Goal: Entertainment & Leisure: Browse casually

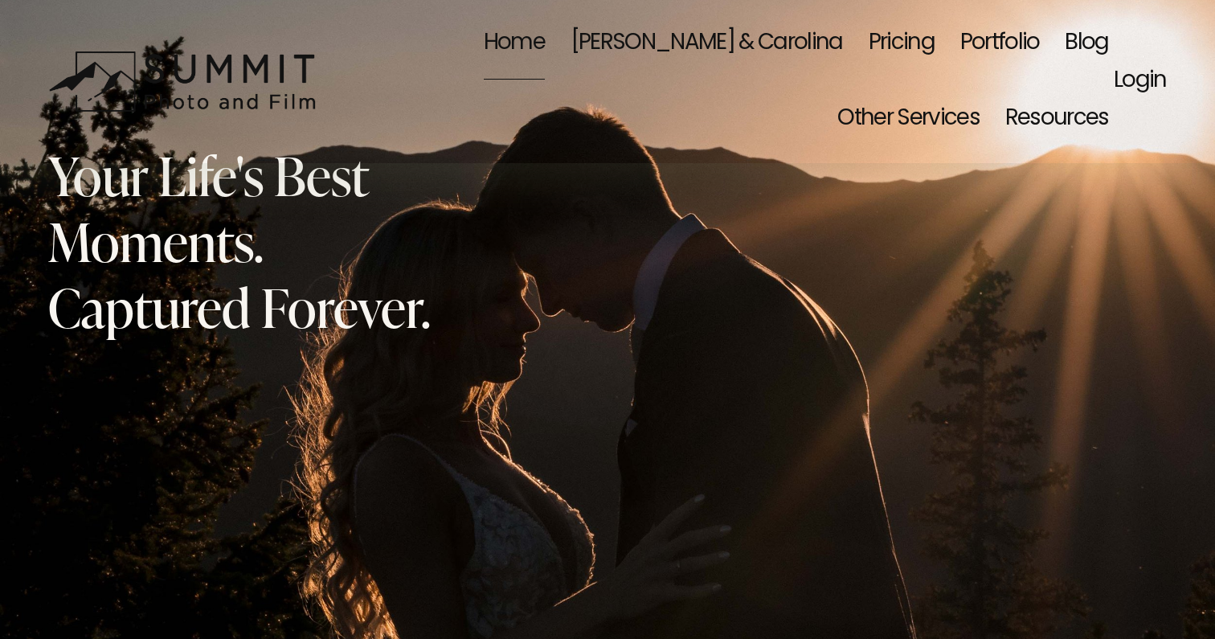
click at [960, 53] on link "Portfolio" at bounding box center [1000, 44] width 80 height 76
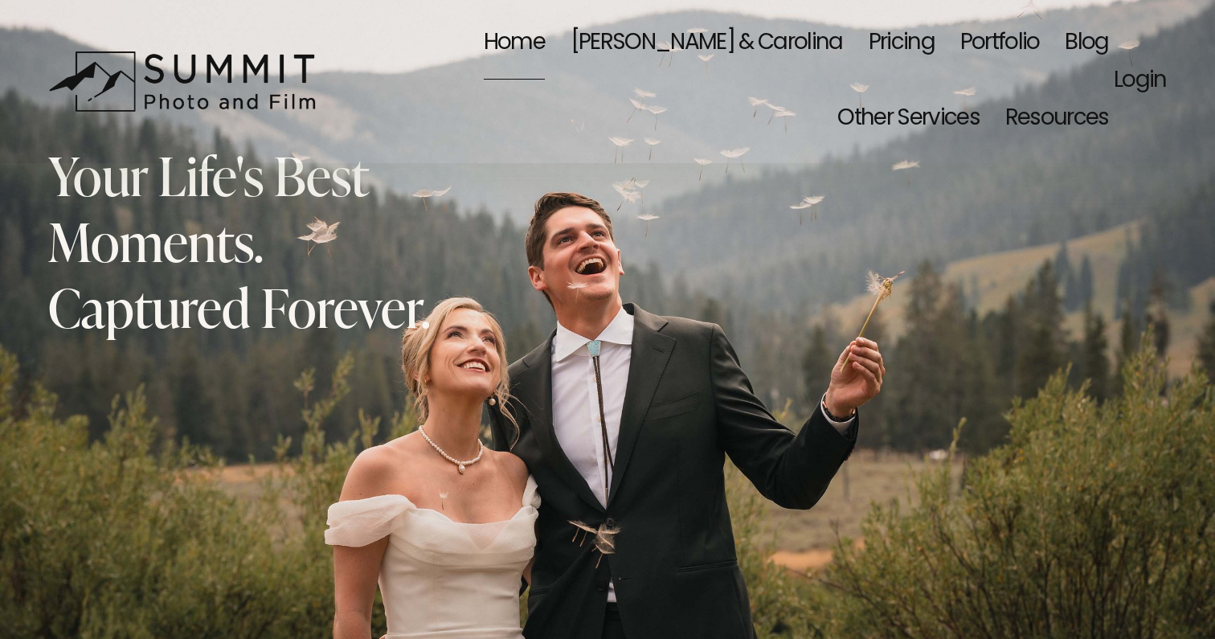
click at [960, 39] on link "Portfolio" at bounding box center [1000, 44] width 80 height 76
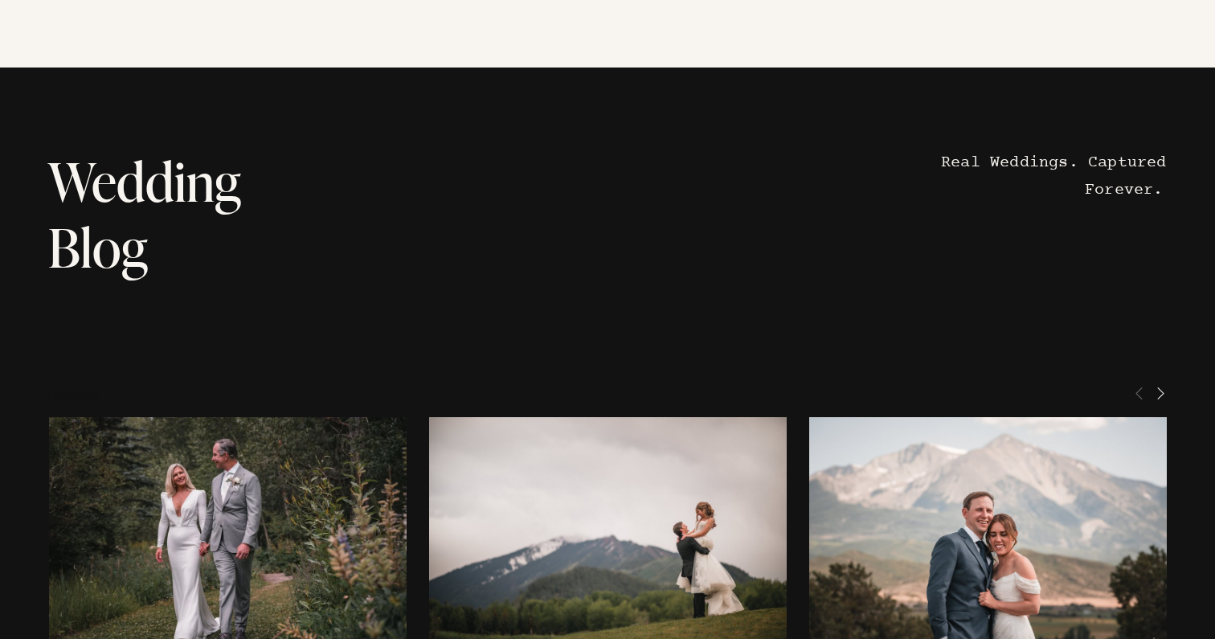
scroll to position [7806, 0]
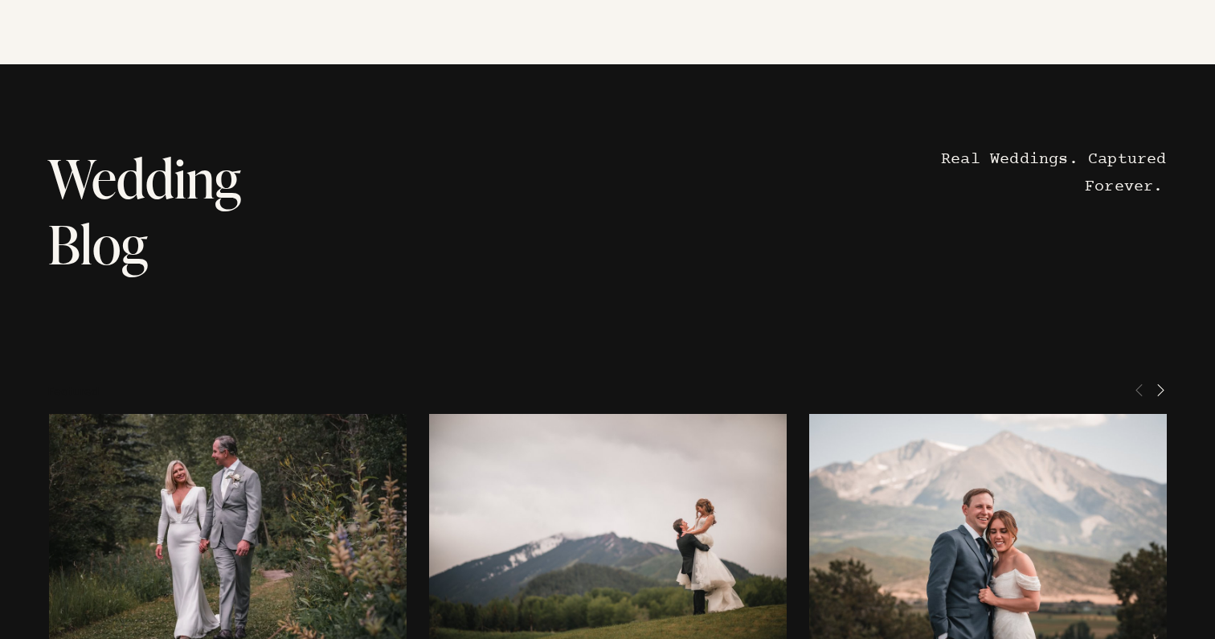
click at [1166, 383] on span "Next" at bounding box center [1160, 389] width 13 height 13
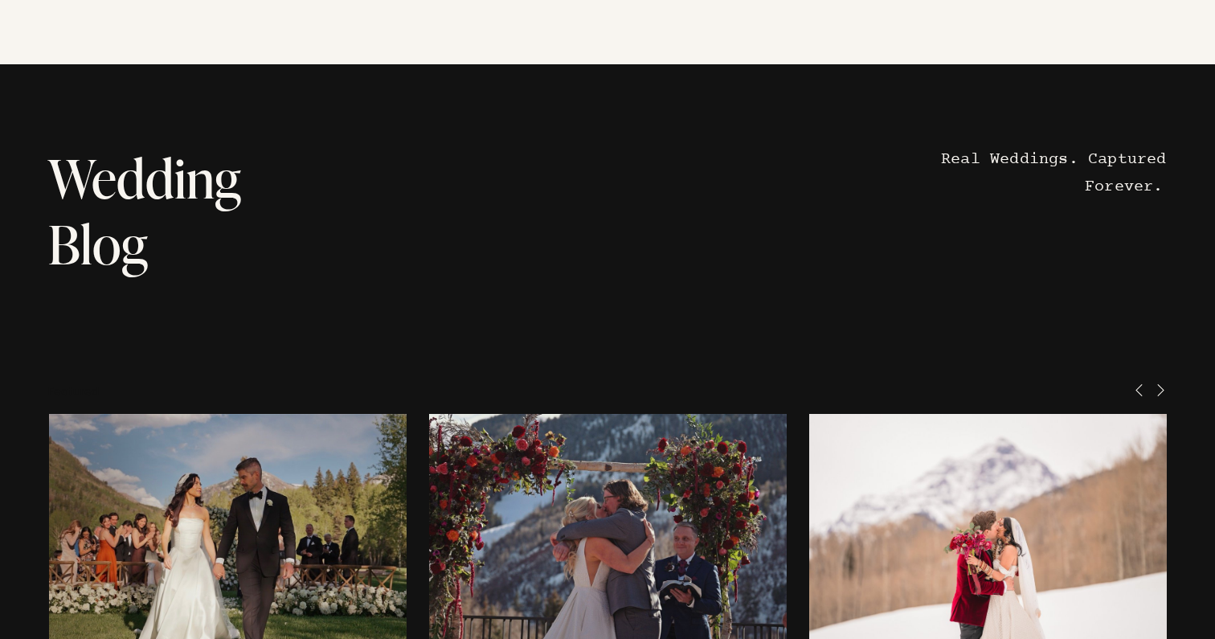
click at [1166, 383] on span "Next" at bounding box center [1160, 389] width 13 height 13
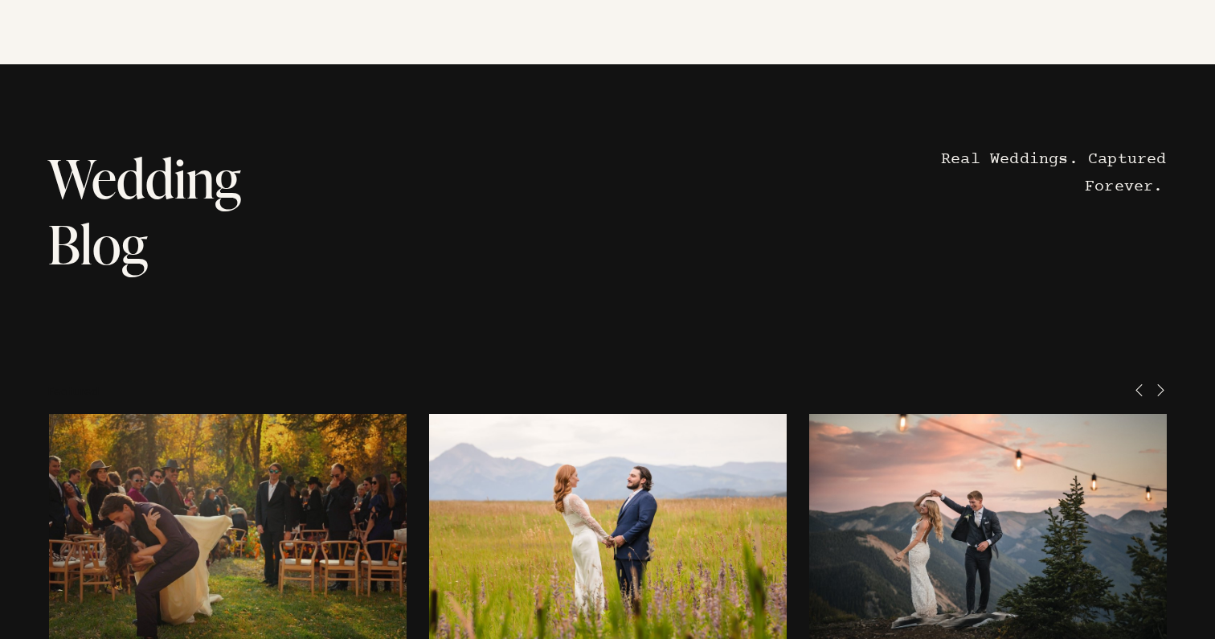
click at [1166, 383] on span "Next" at bounding box center [1160, 389] width 13 height 13
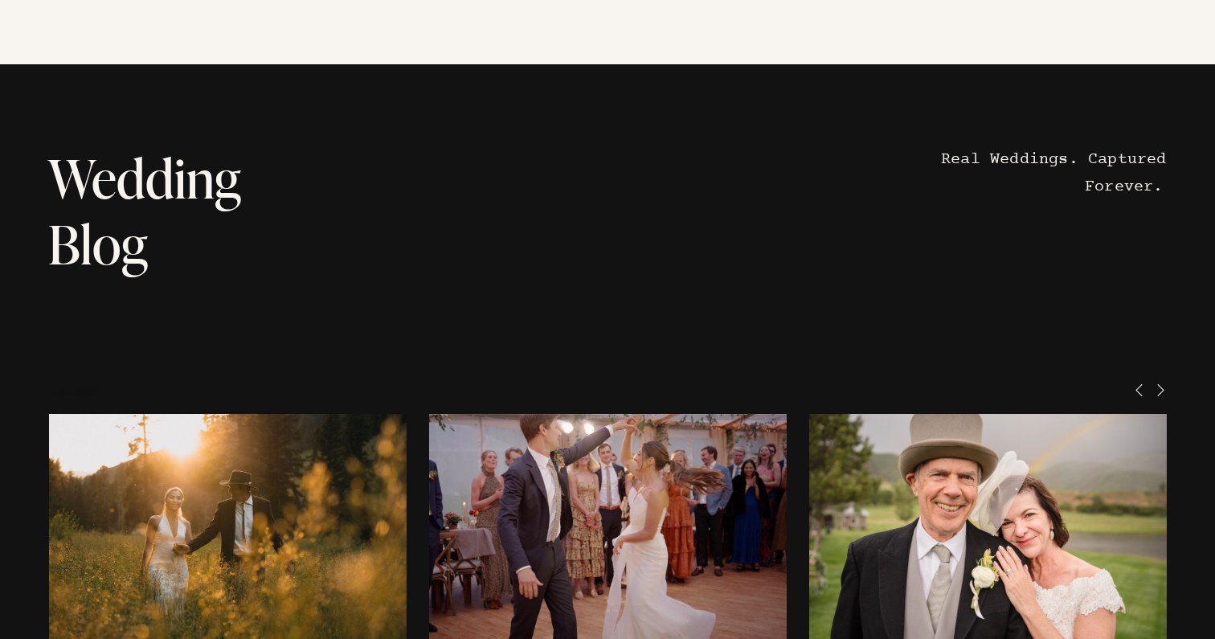
click at [1166, 383] on span "Next" at bounding box center [1160, 389] width 13 height 13
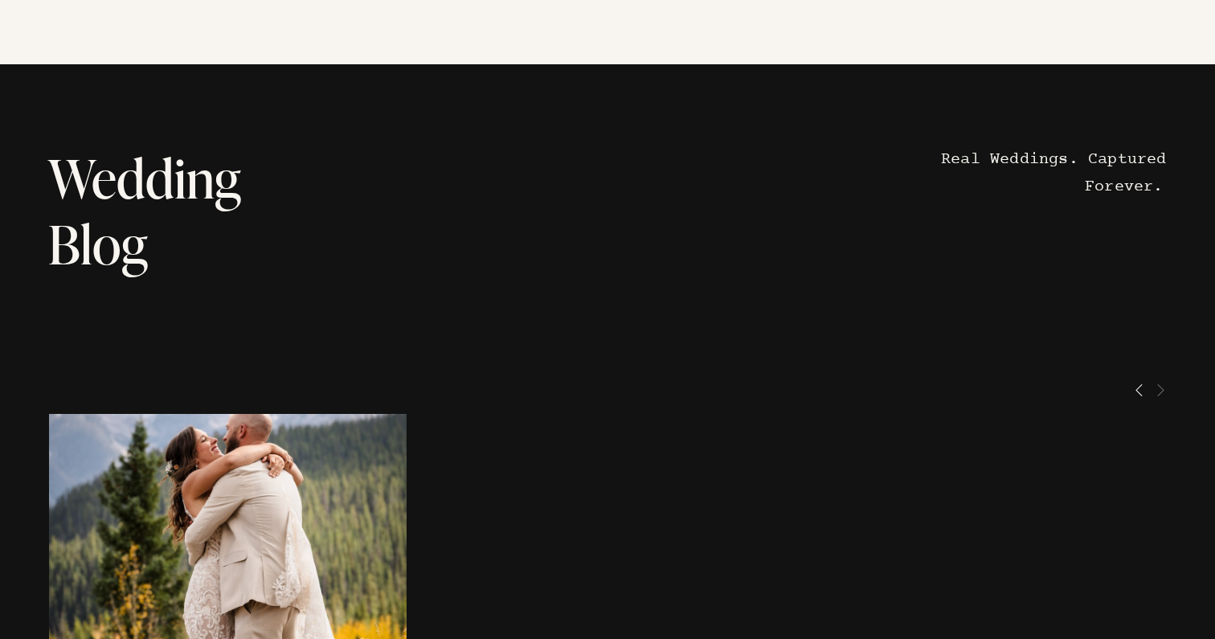
click at [1134, 383] on span "Previous" at bounding box center [1139, 389] width 13 height 13
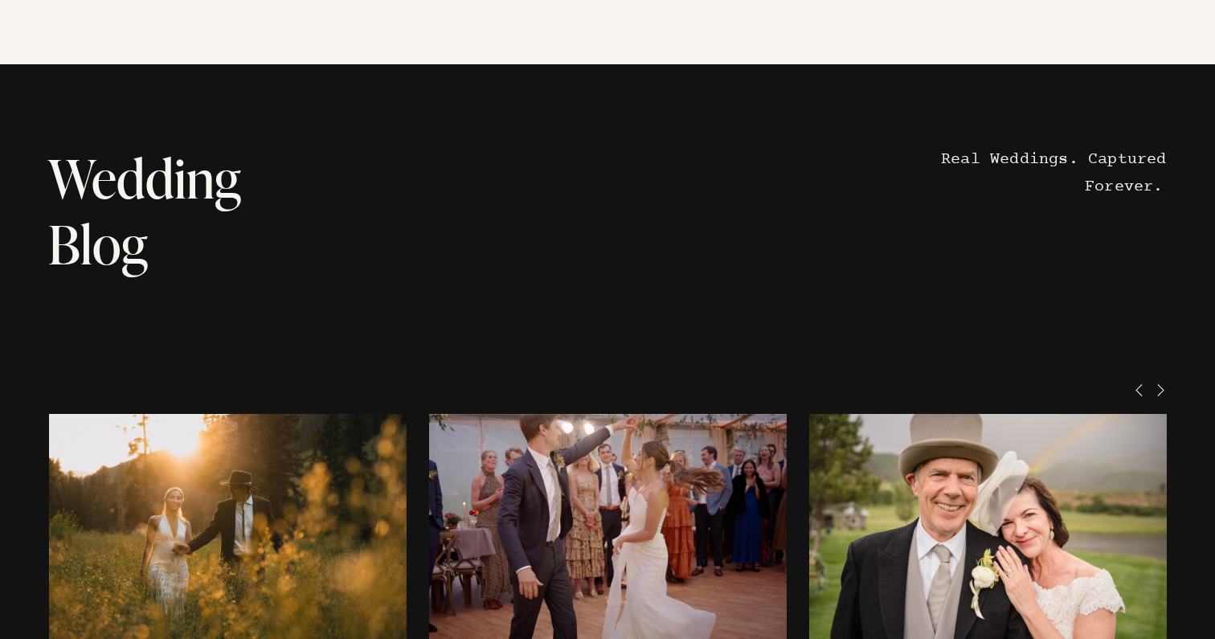
click at [1134, 383] on span "Previous" at bounding box center [1139, 389] width 13 height 13
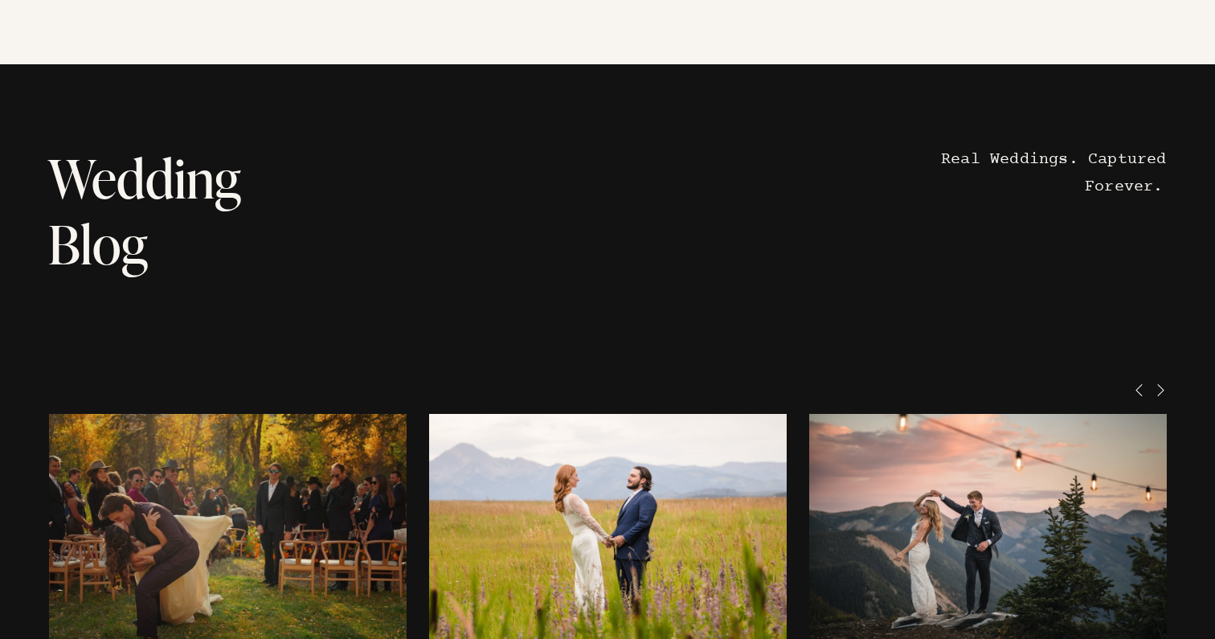
click at [1134, 383] on span "Previous" at bounding box center [1139, 389] width 13 height 13
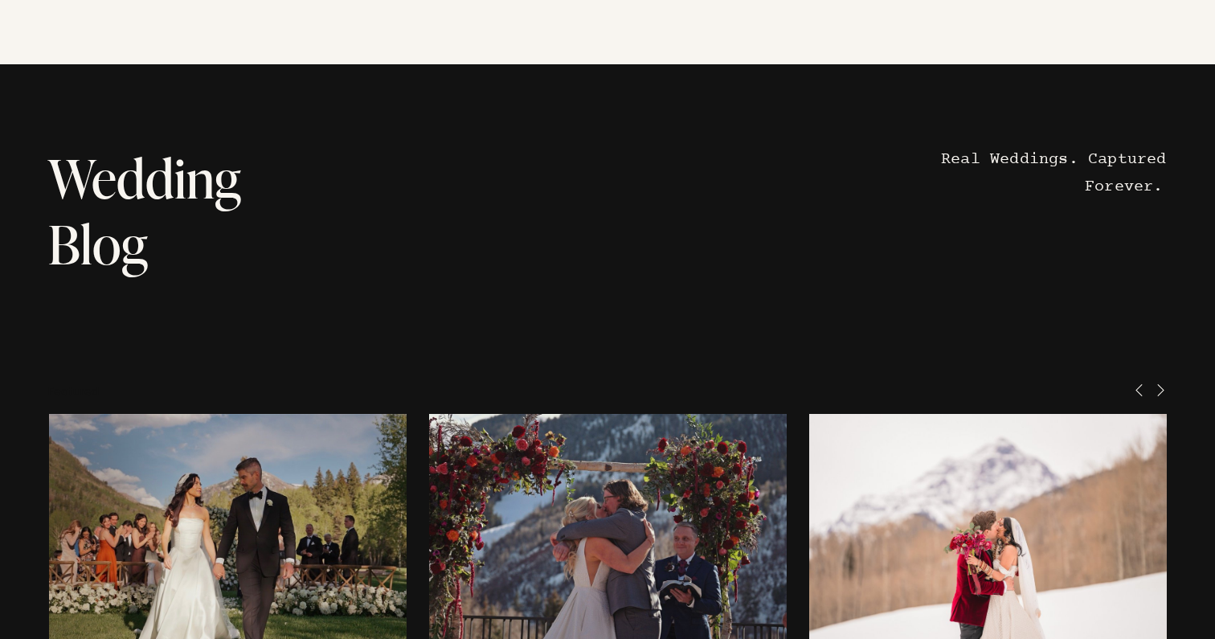
click at [1134, 383] on span "Previous" at bounding box center [1139, 389] width 13 height 13
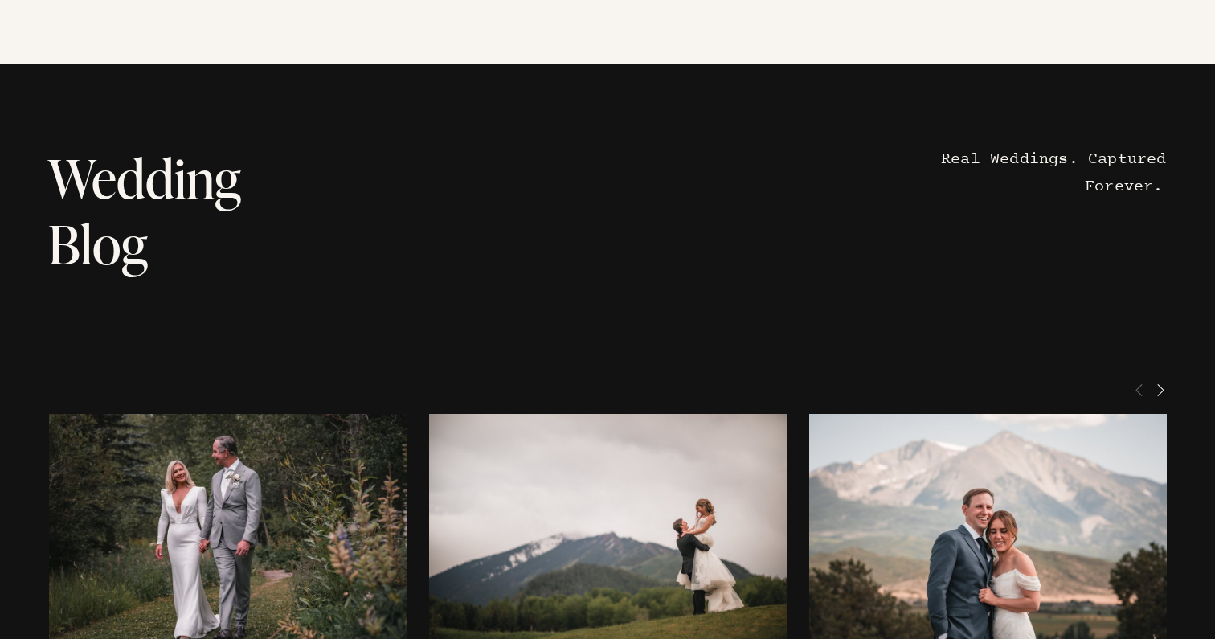
click at [1134, 383] on span "Previous" at bounding box center [1139, 389] width 13 height 13
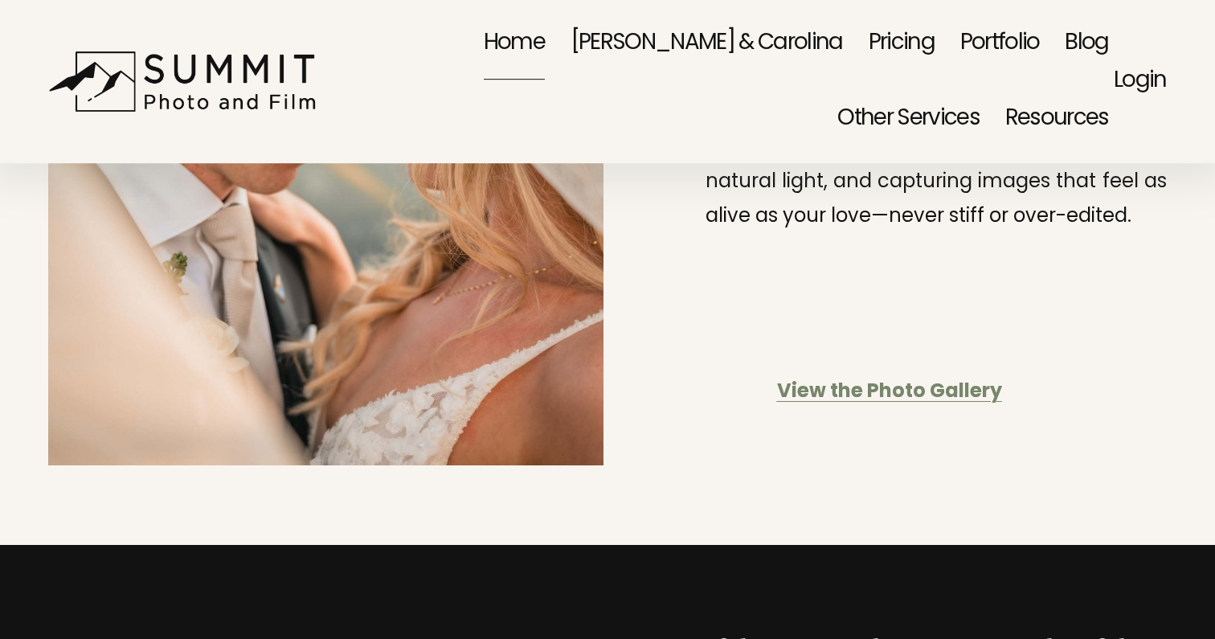
scroll to position [4075, 0]
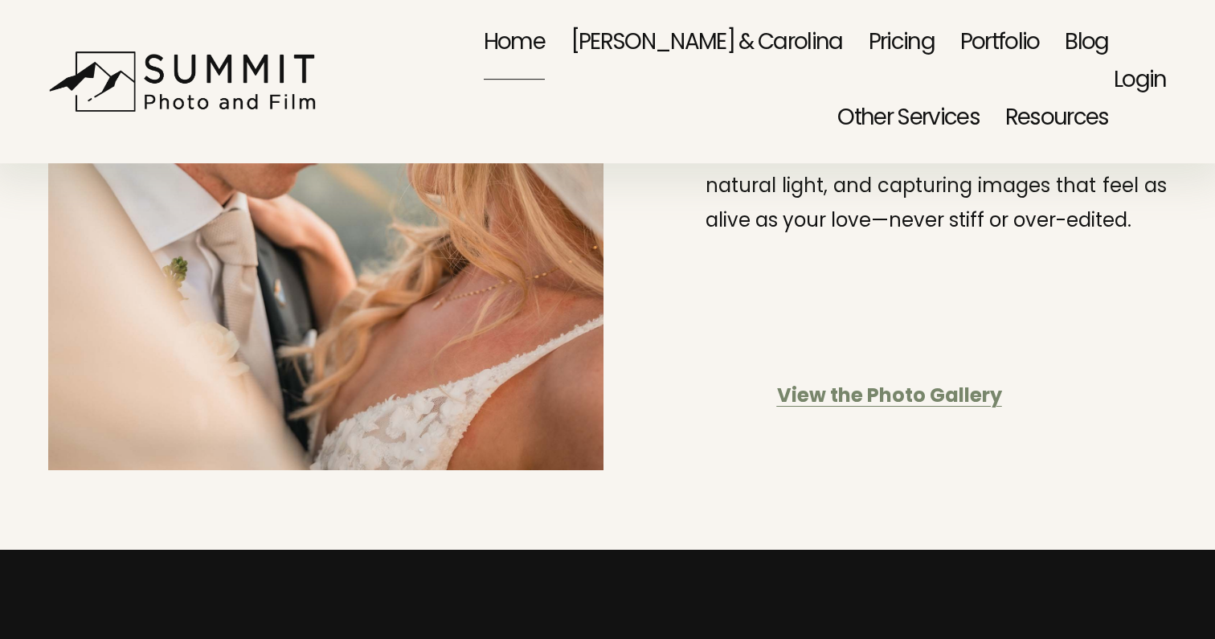
click at [868, 47] on link "Pricing" at bounding box center [901, 44] width 66 height 76
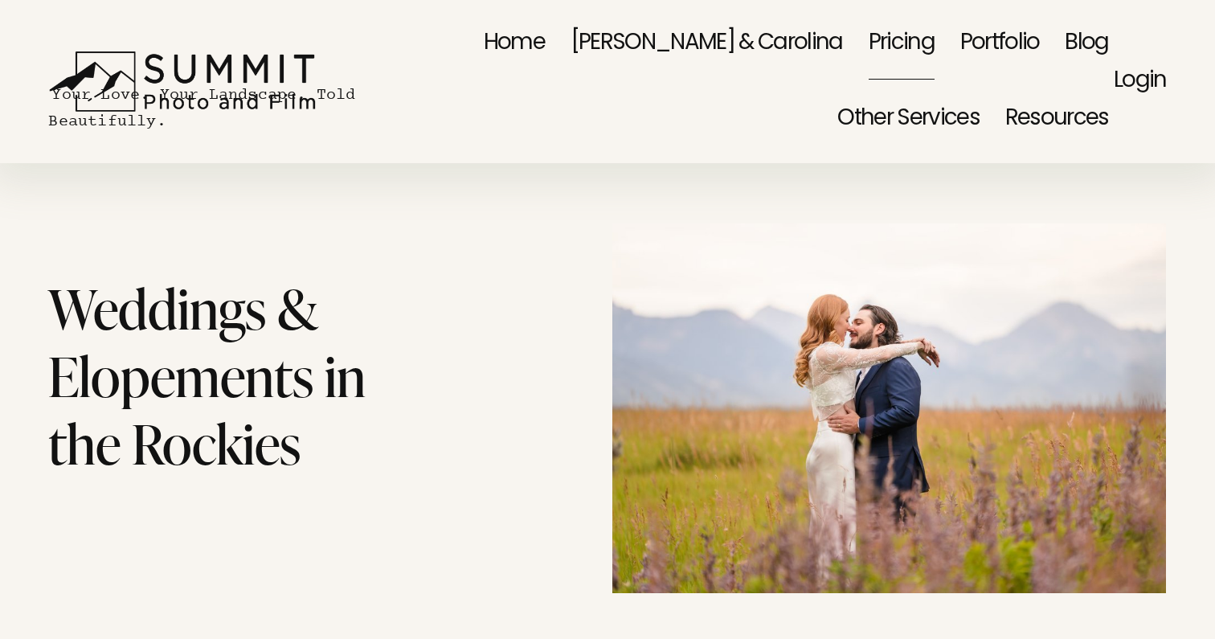
click at [960, 44] on link "Portfolio" at bounding box center [1000, 44] width 80 height 76
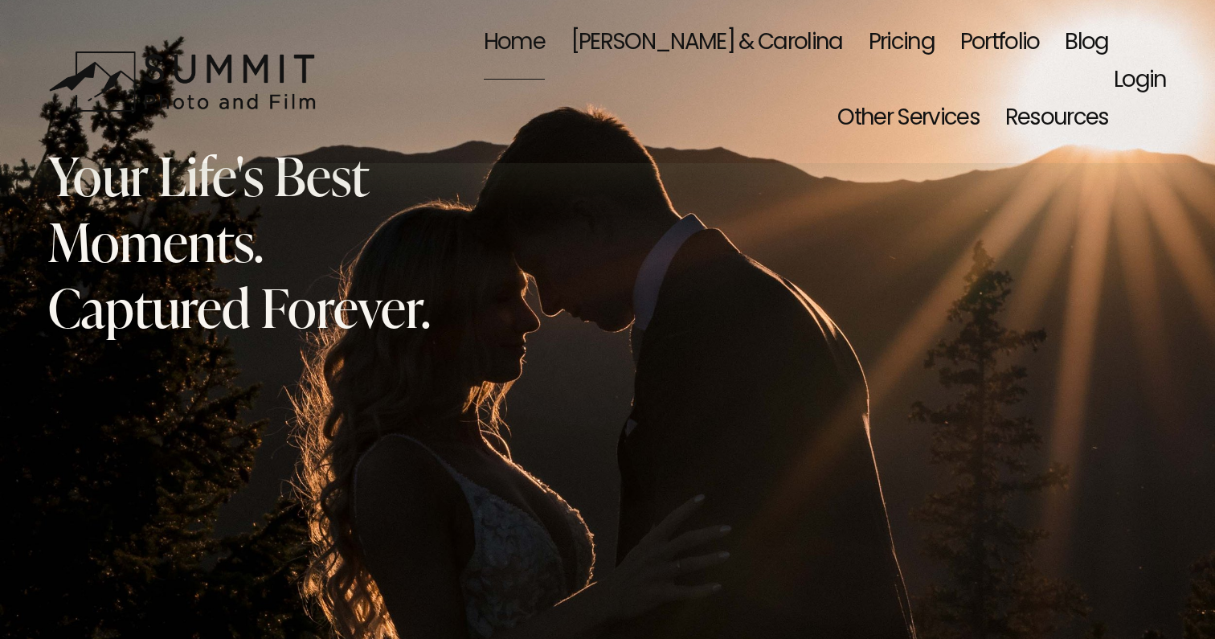
click at [960, 47] on link "Portfolio" at bounding box center [1000, 44] width 80 height 76
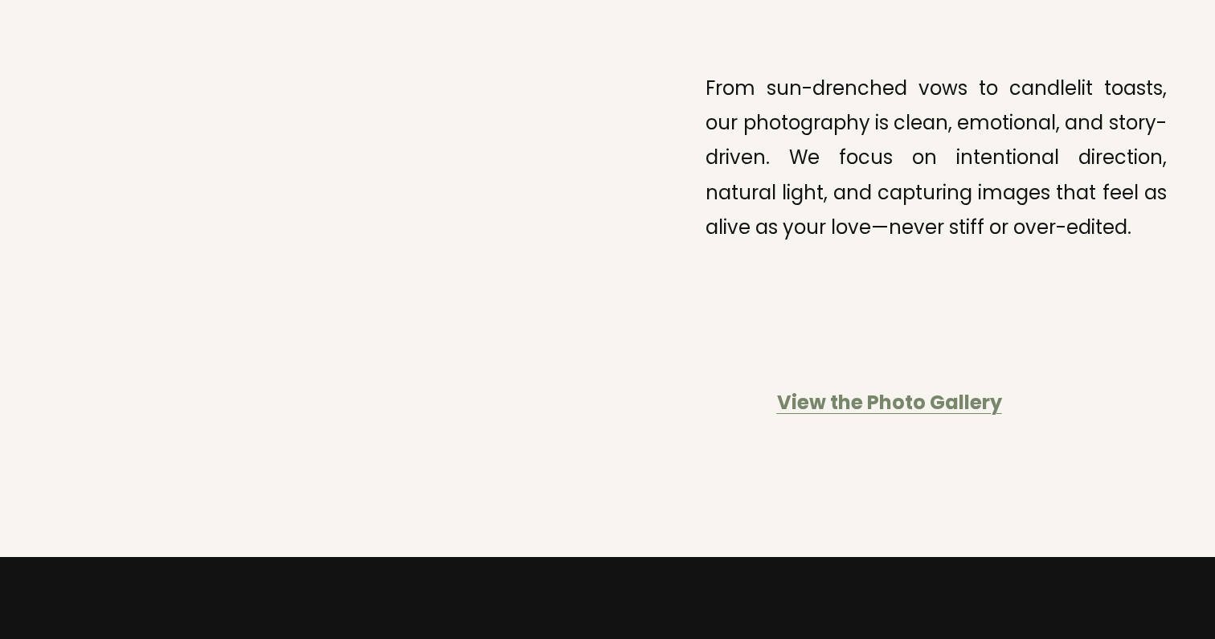
scroll to position [4052, 0]
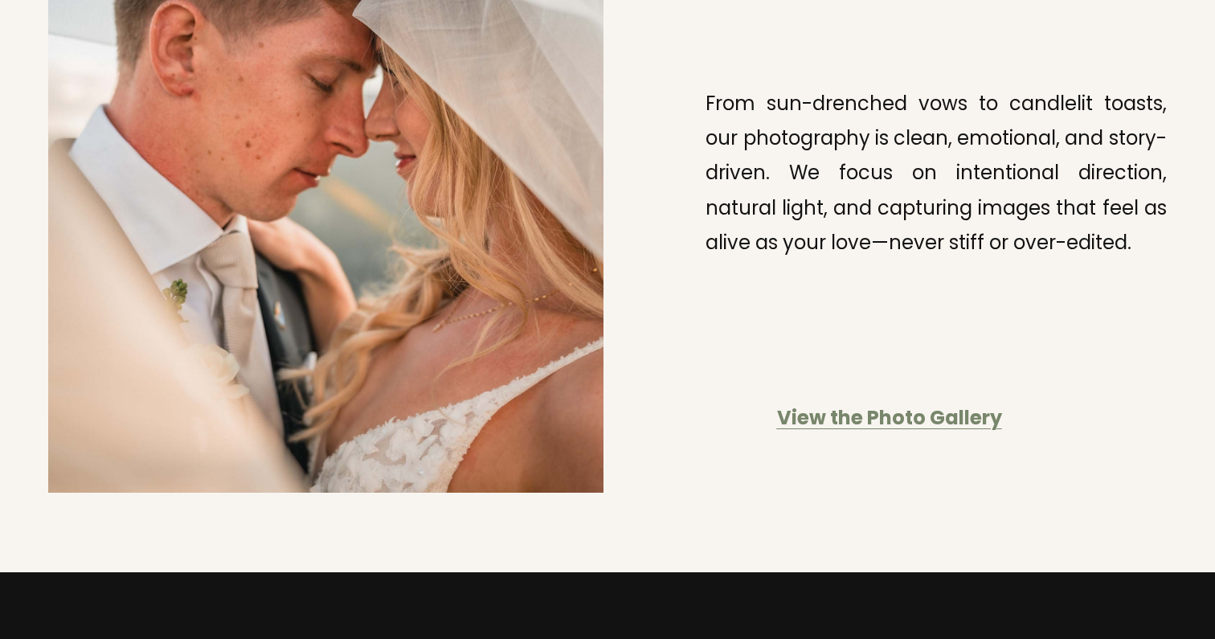
click at [897, 402] on strong "View the Photo Gallery" at bounding box center [889, 419] width 225 height 34
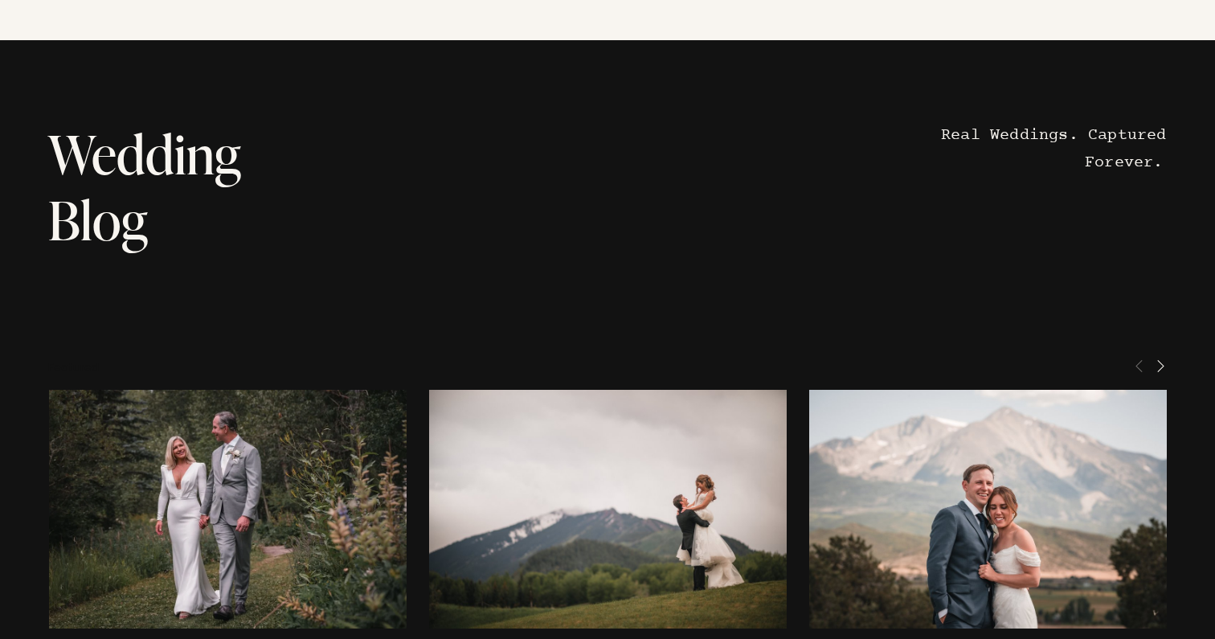
scroll to position [7841, 0]
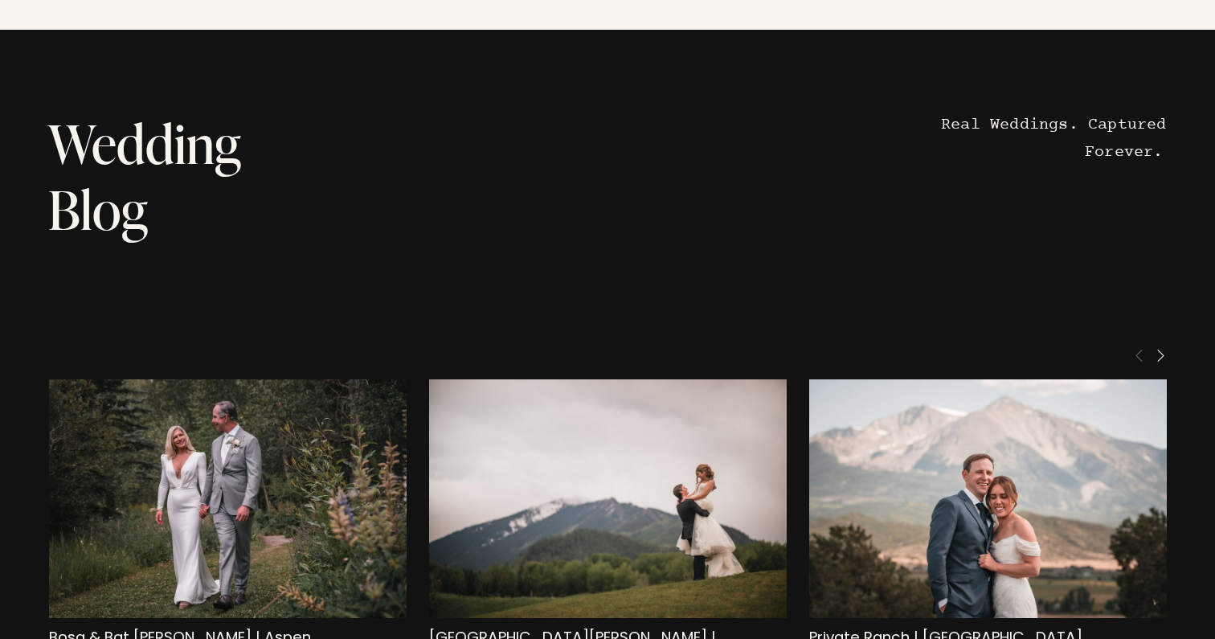
click at [1000, 379] on img at bounding box center [987, 498] width 358 height 239
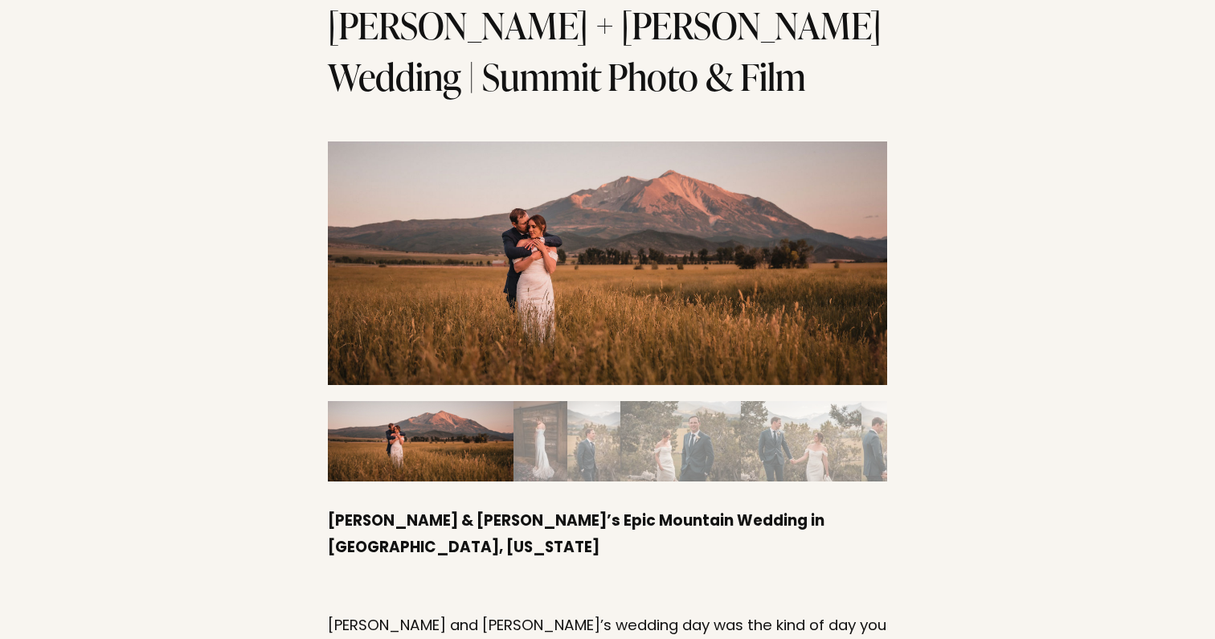
scroll to position [244, 0]
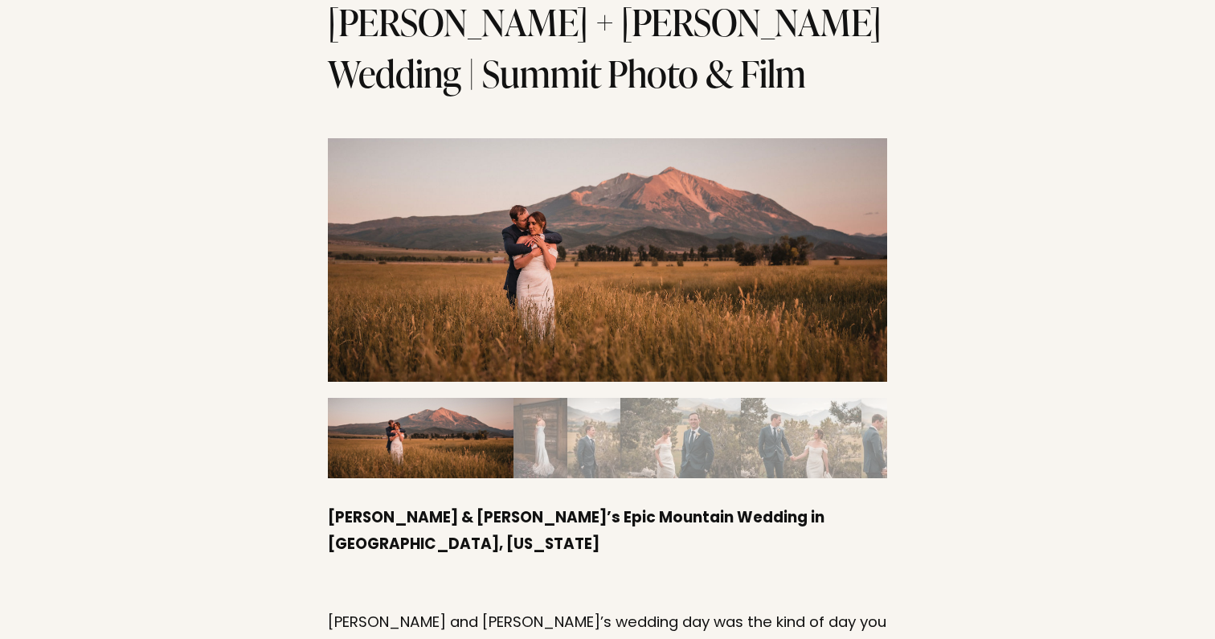
click at [469, 398] on img "Slide 1" at bounding box center [421, 438] width 186 height 80
click at [552, 398] on img "Slide 2" at bounding box center [540, 438] width 54 height 80
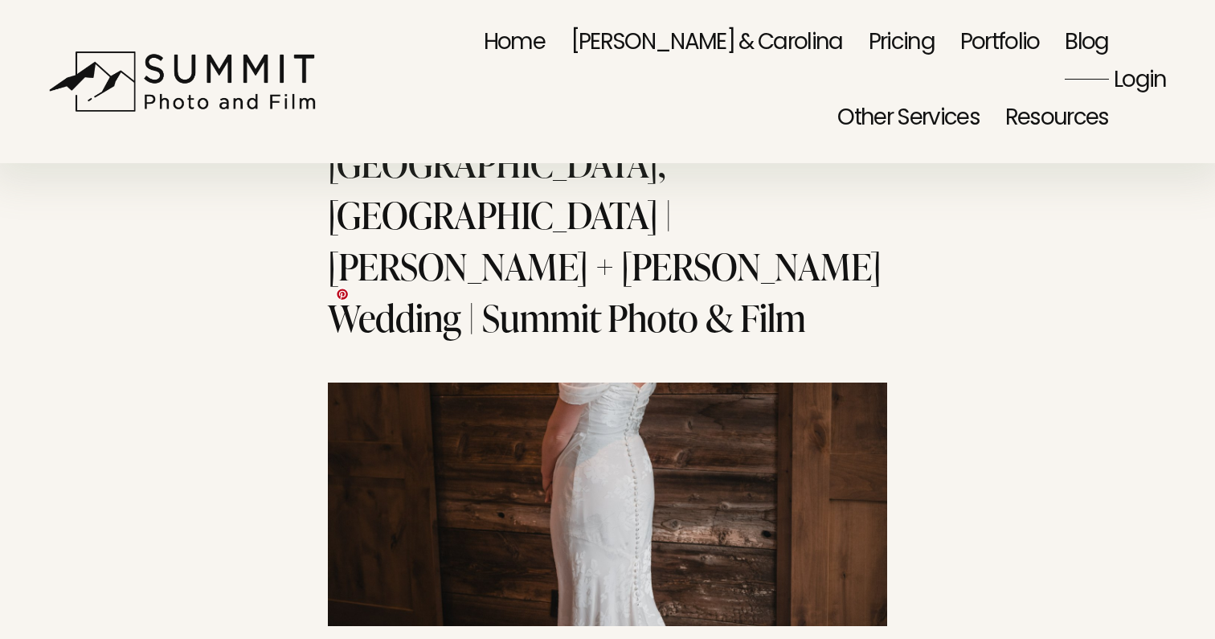
scroll to position [8, 0]
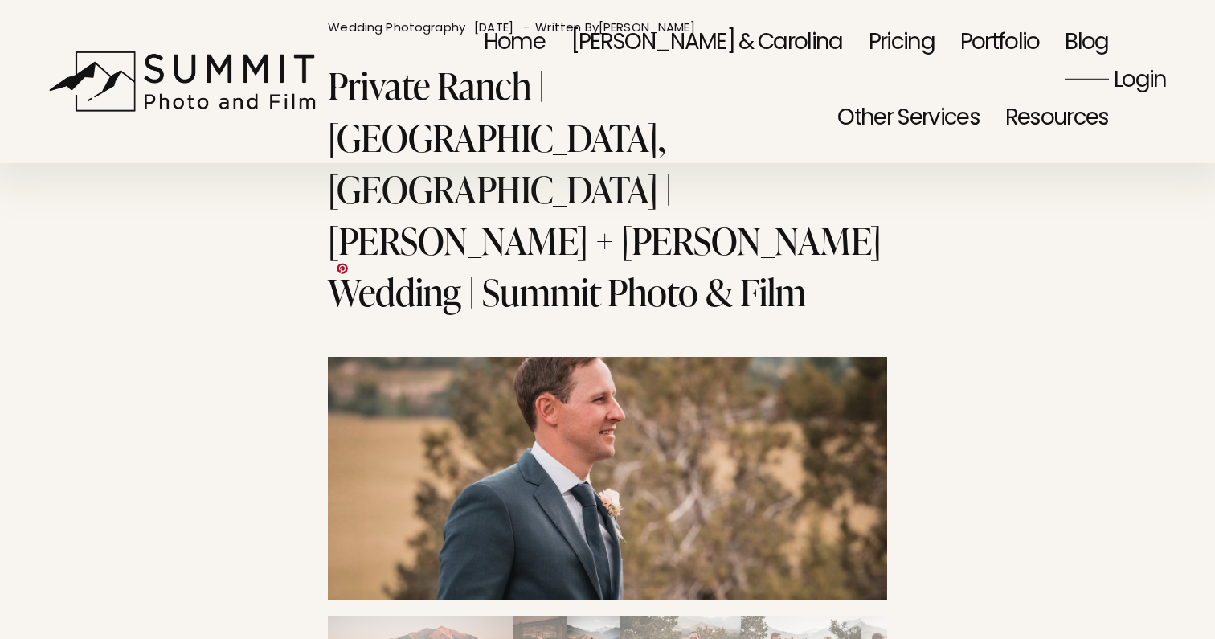
scroll to position [39, 0]
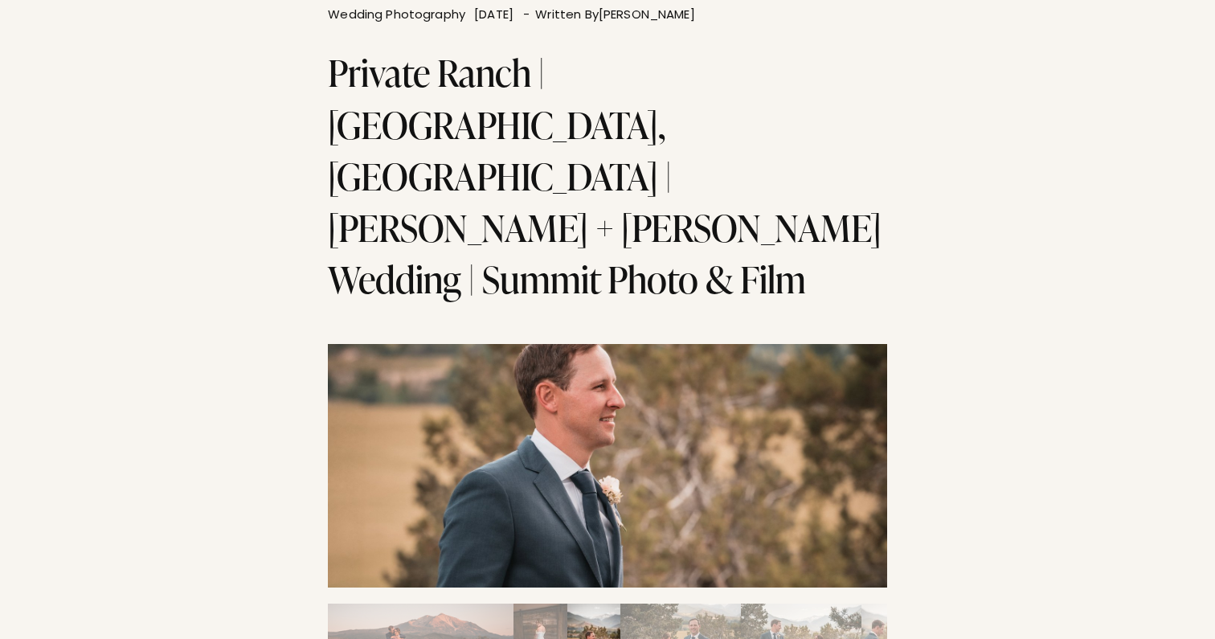
click at [672, 603] on img "Slide 4" at bounding box center [680, 643] width 121 height 80
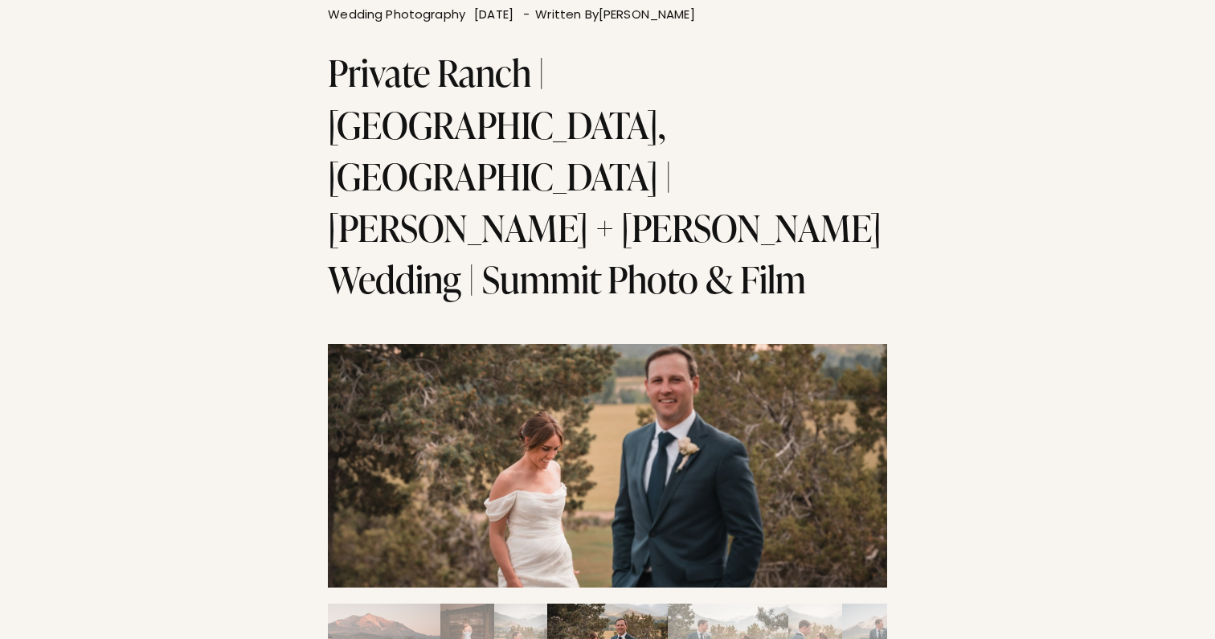
click at [709, 603] on img "Slide 5" at bounding box center [728, 643] width 121 height 80
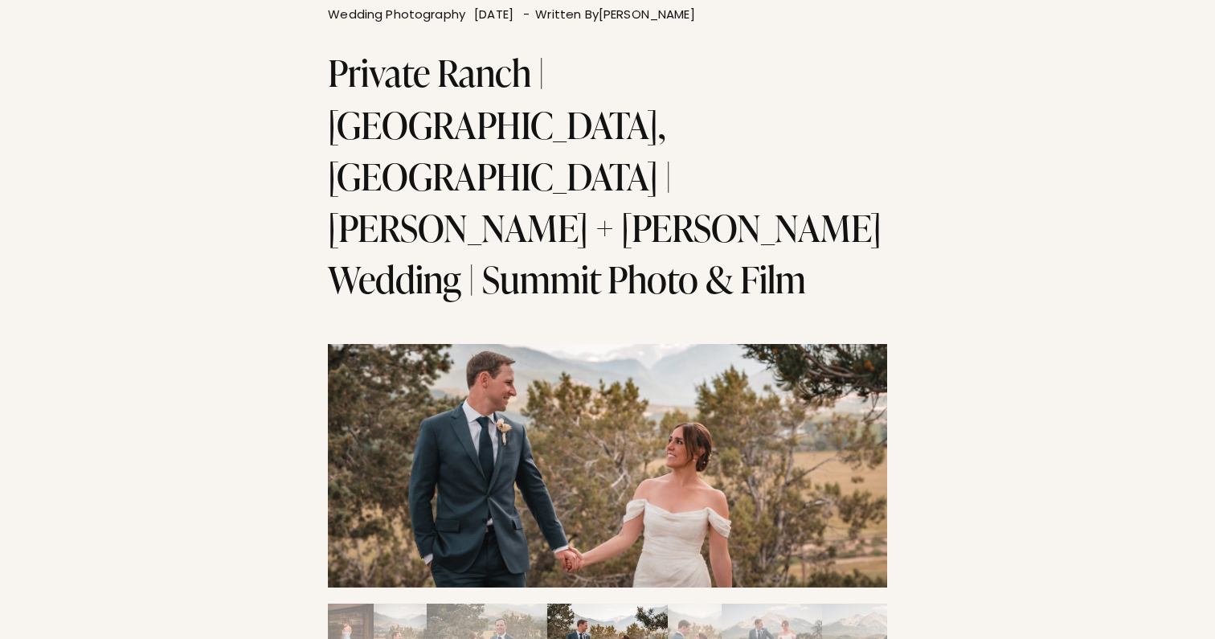
click at [729, 603] on img "Slide 7" at bounding box center [771, 643] width 100 height 80
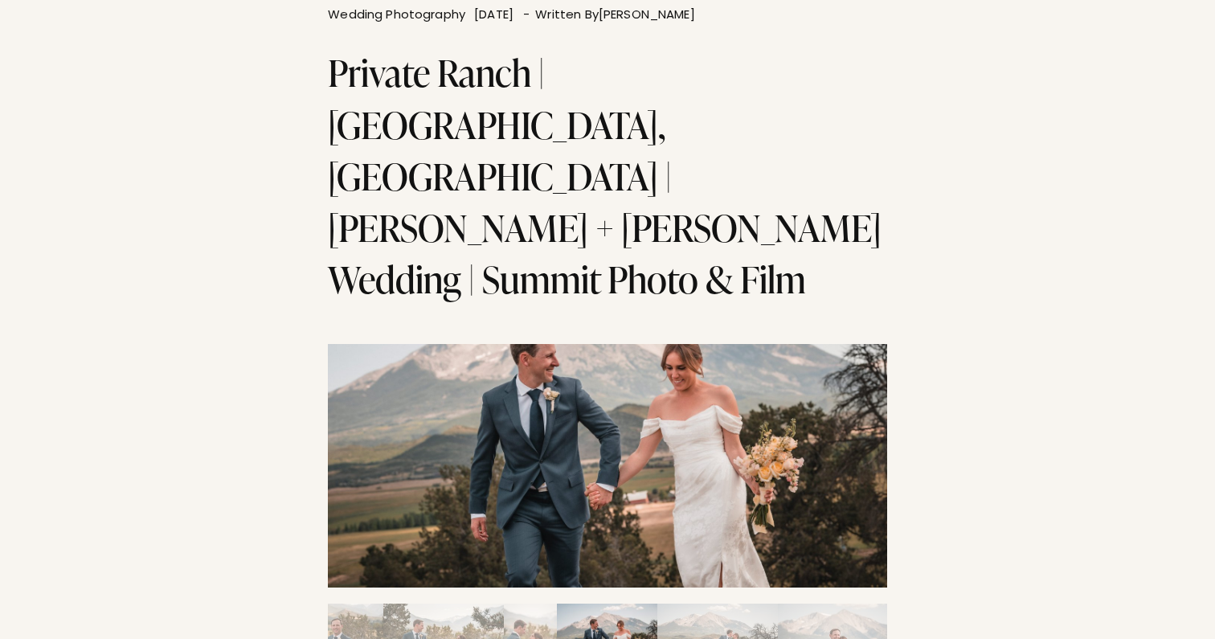
click at [759, 603] on img "Slide 8" at bounding box center [717, 643] width 121 height 80
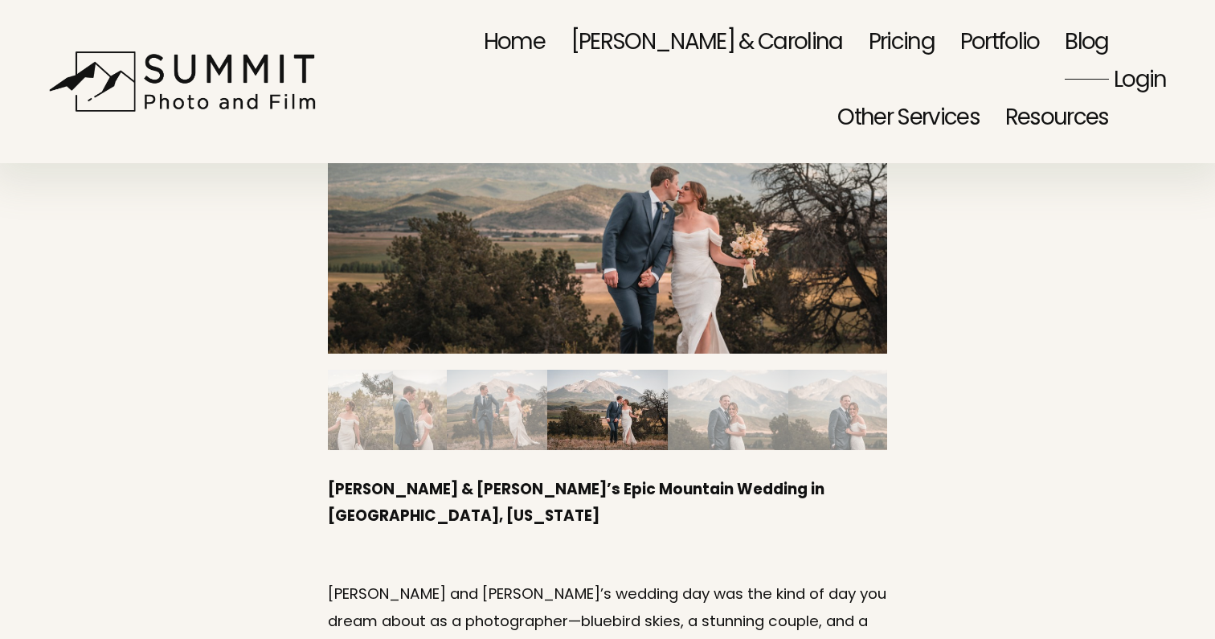
scroll to position [0, 0]
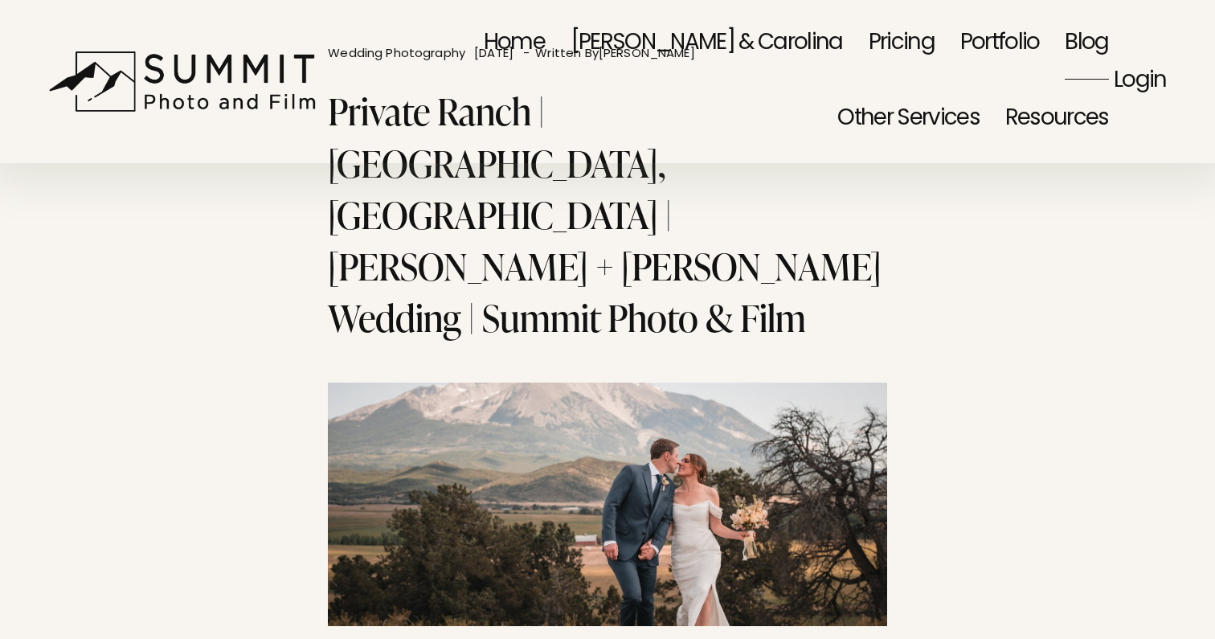
click at [960, 49] on link "Portfolio" at bounding box center [1000, 44] width 80 height 76
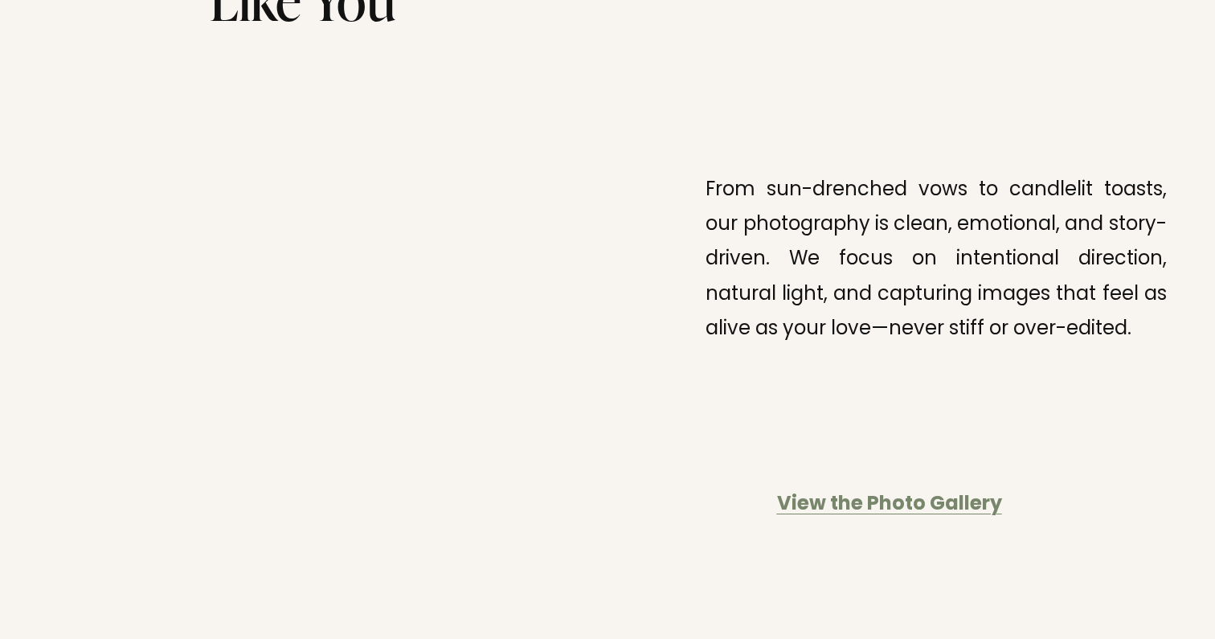
scroll to position [3970, 0]
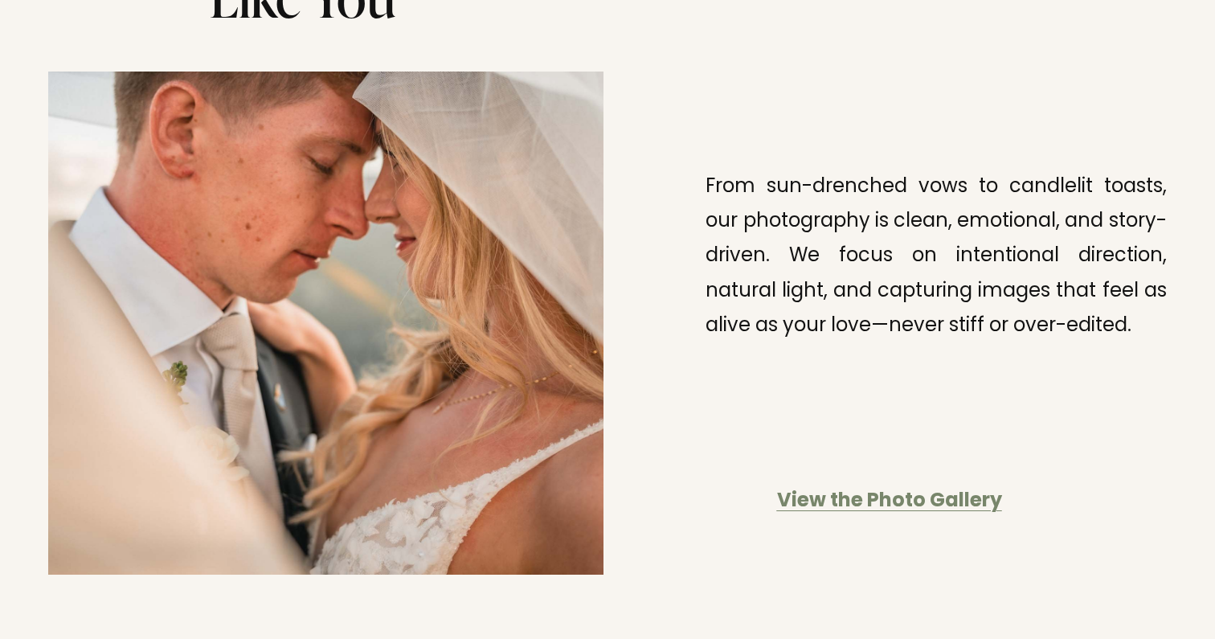
click at [840, 484] on strong "View the Photo Gallery" at bounding box center [889, 501] width 225 height 34
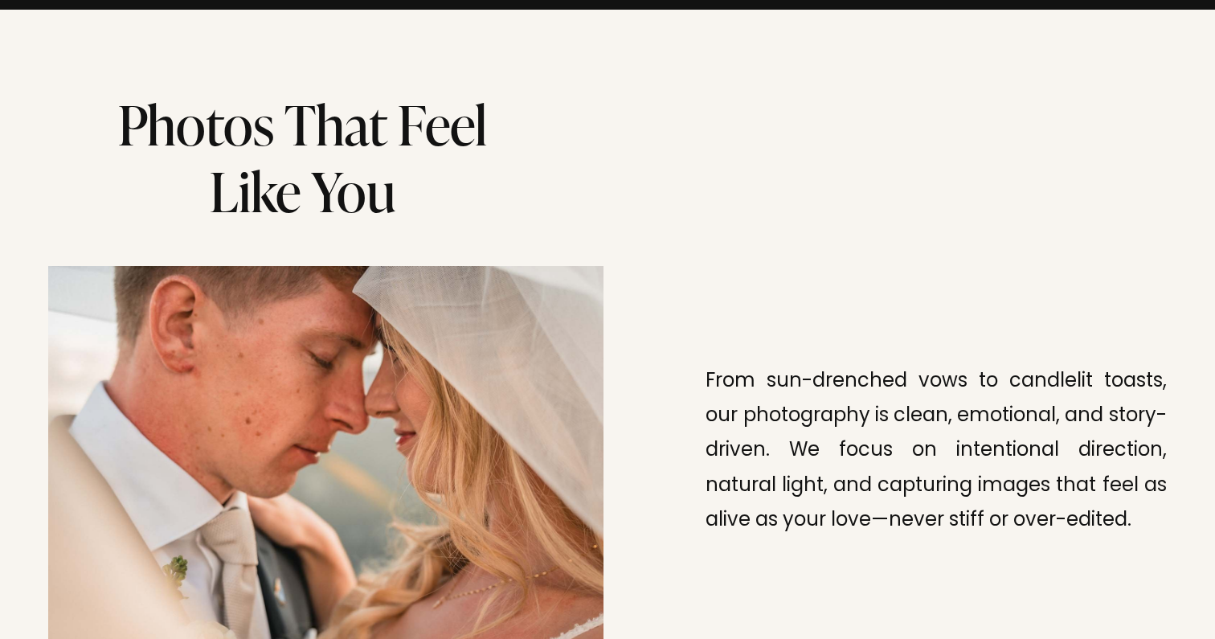
scroll to position [3777, 0]
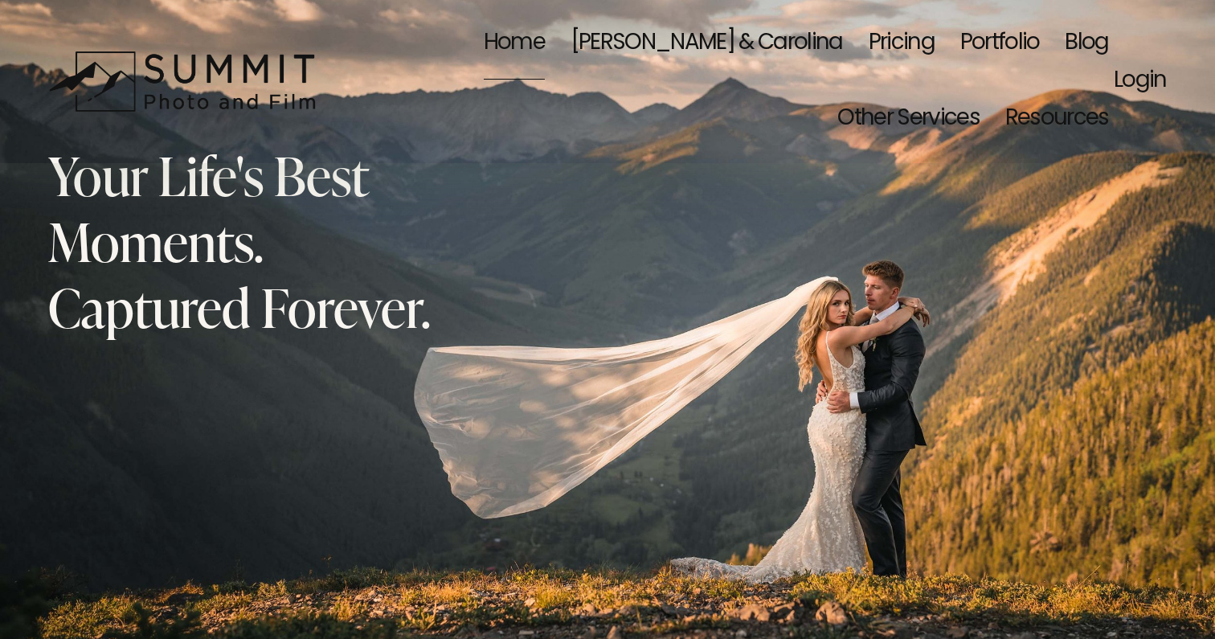
click at [960, 44] on link "Portfolio" at bounding box center [1000, 44] width 80 height 76
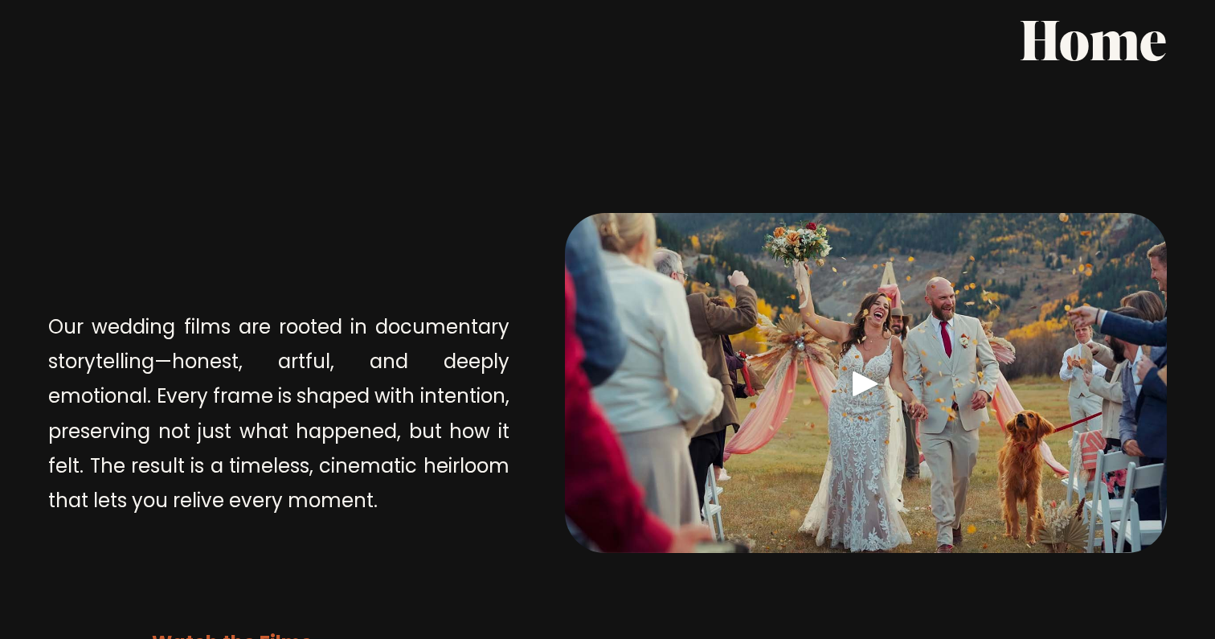
scroll to position [4800, 0]
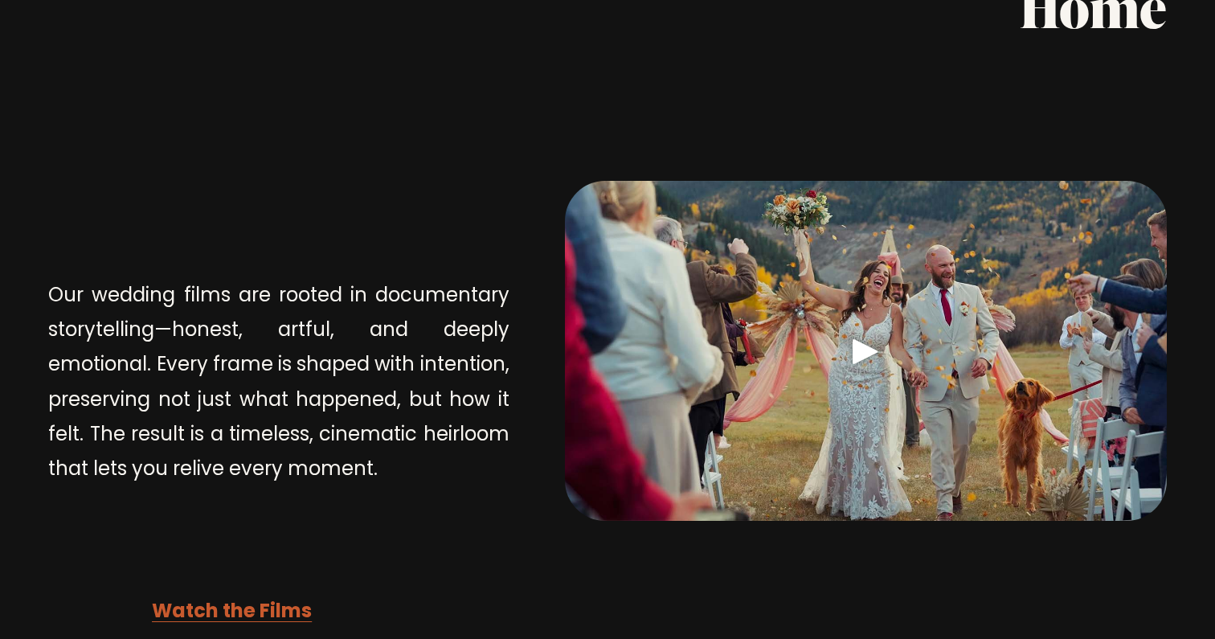
click at [245, 595] on strong "Watch the Films" at bounding box center [232, 612] width 160 height 34
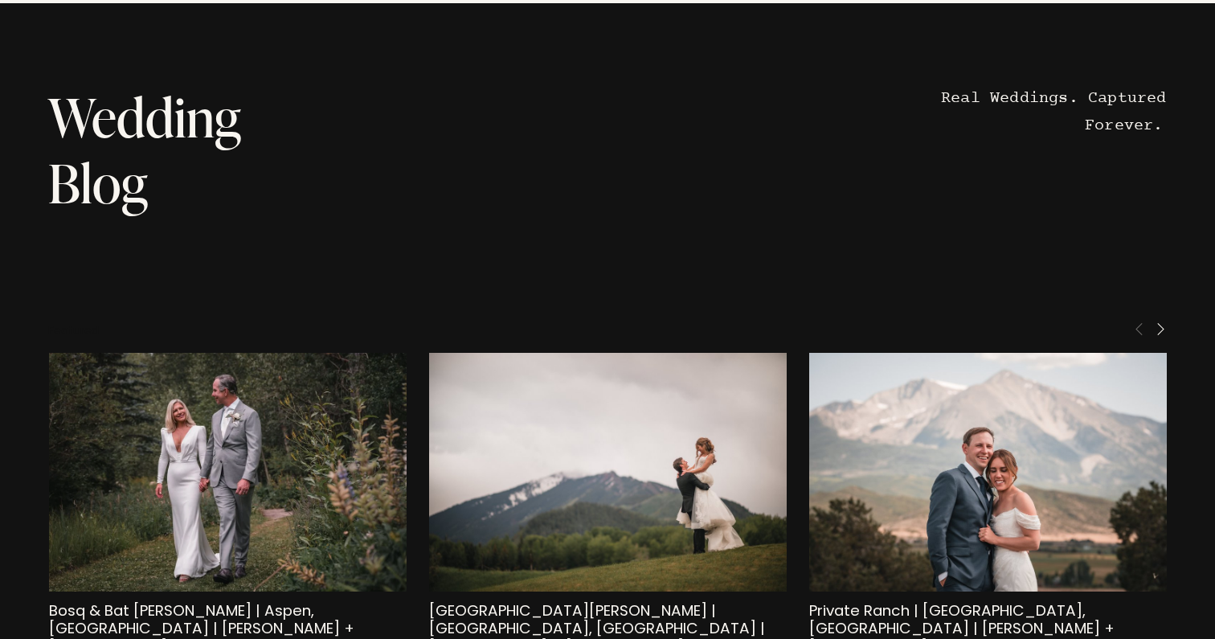
scroll to position [7858, 0]
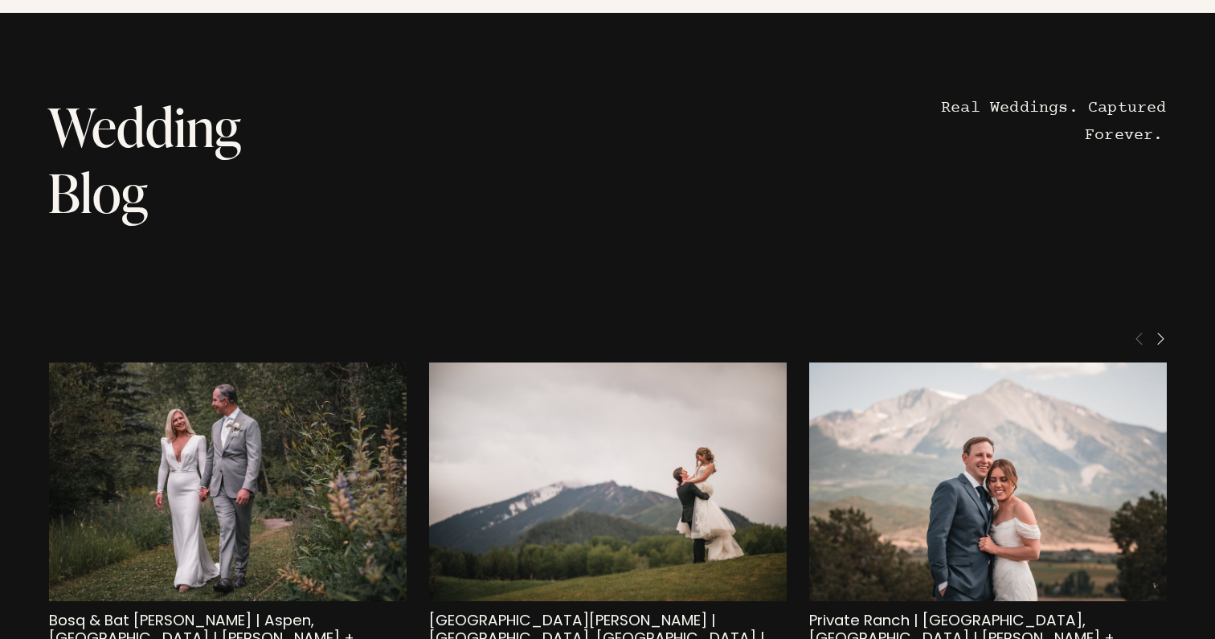
click at [977, 362] on img at bounding box center [987, 481] width 358 height 239
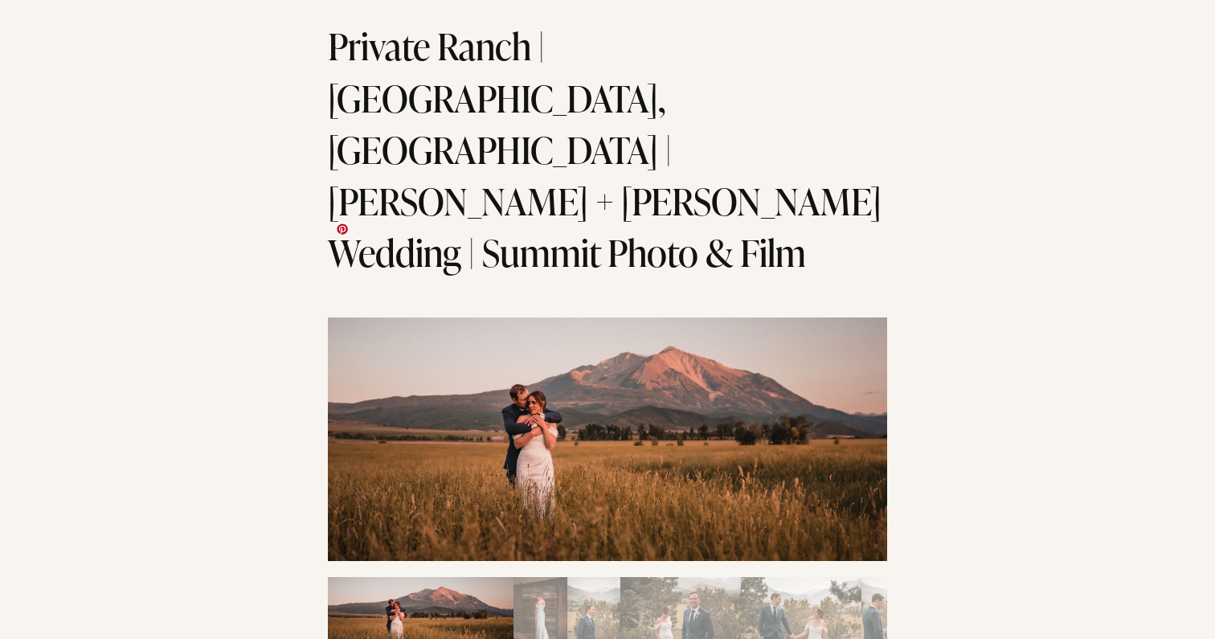
scroll to position [84, 0]
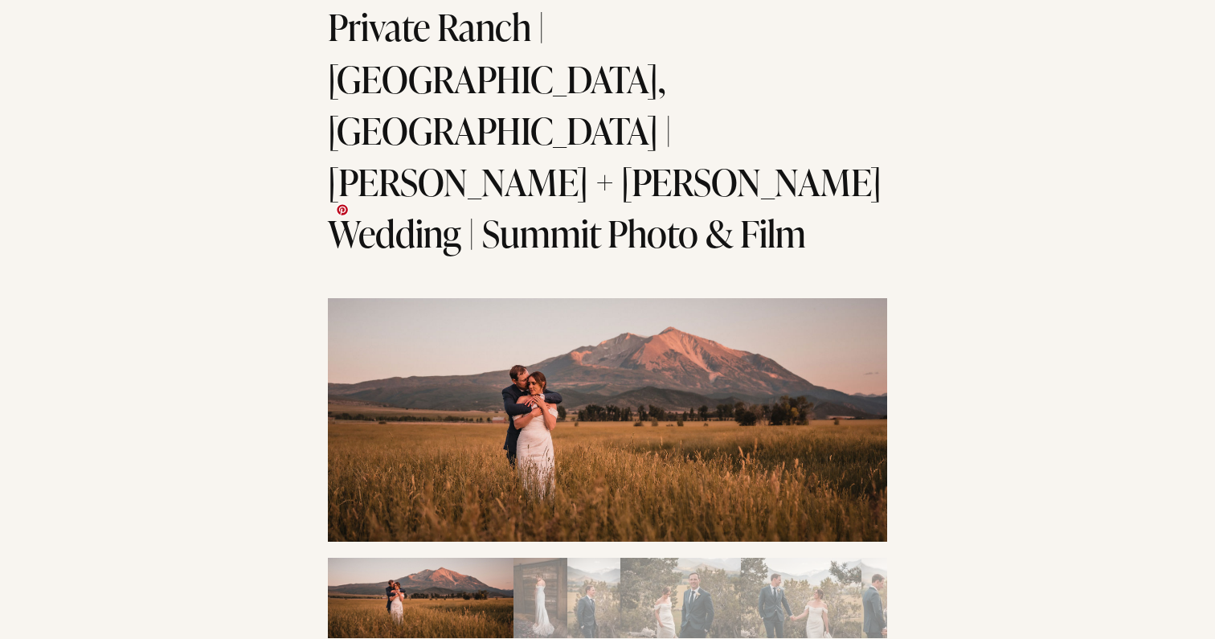
click at [678, 356] on img at bounding box center [607, 419] width 559 height 243
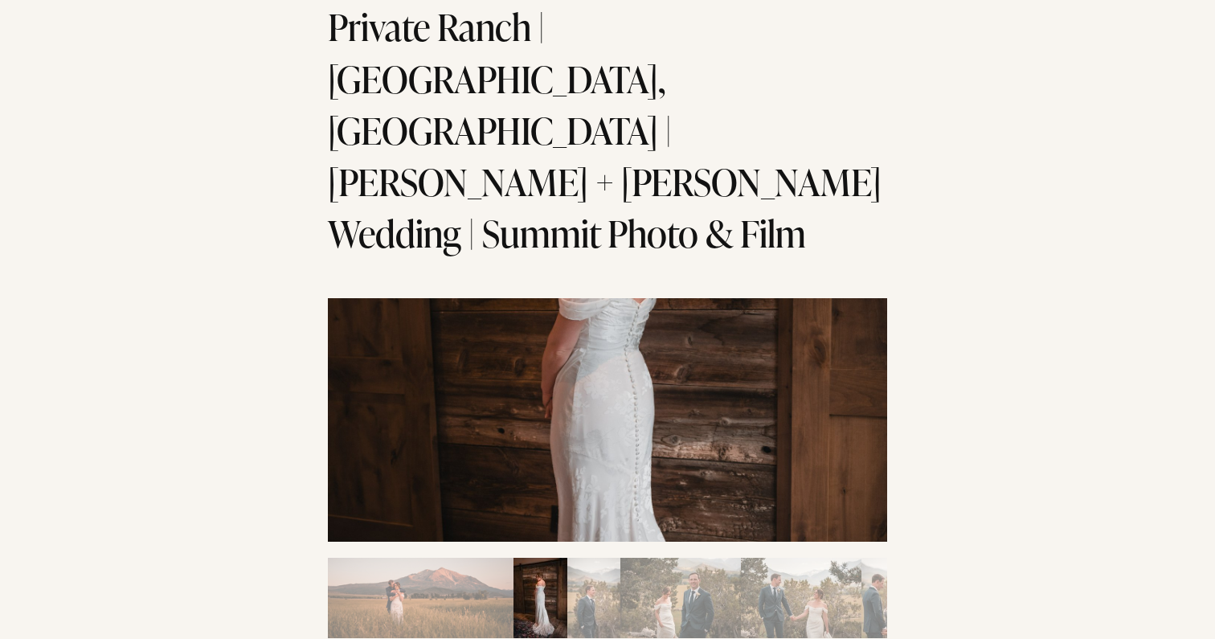
click at [602, 558] on img "Slide 3" at bounding box center [594, 598] width 54 height 80
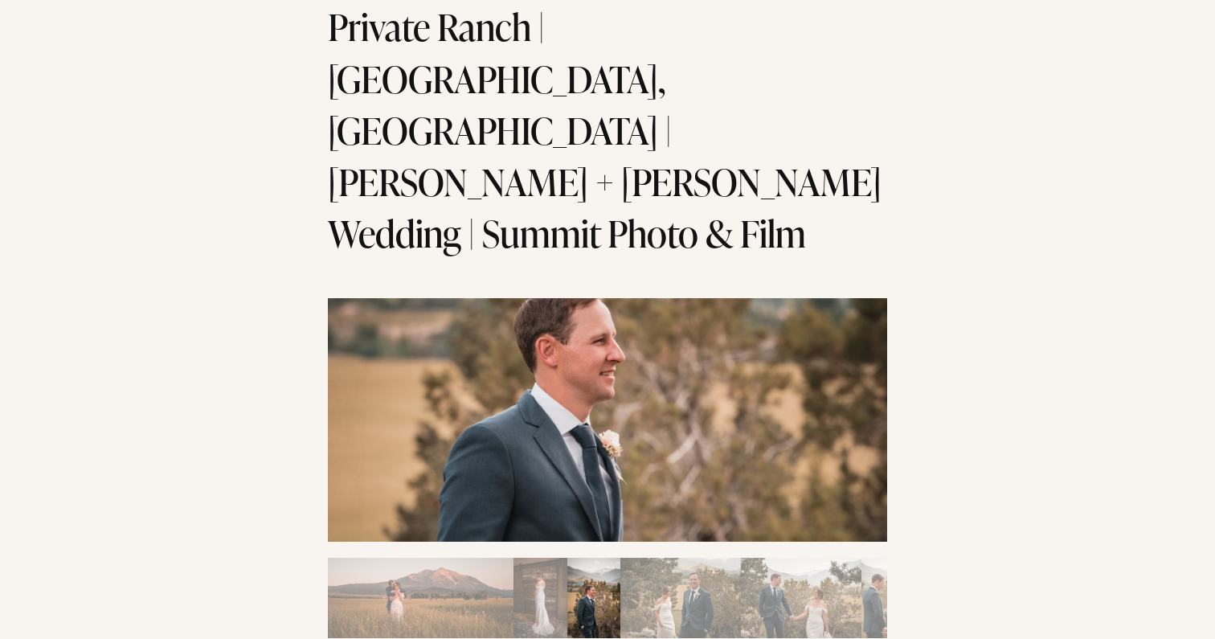
click at [667, 558] on img "Slide 4" at bounding box center [680, 598] width 121 height 80
click at [725, 558] on img "Slide 4" at bounding box center [680, 598] width 121 height 80
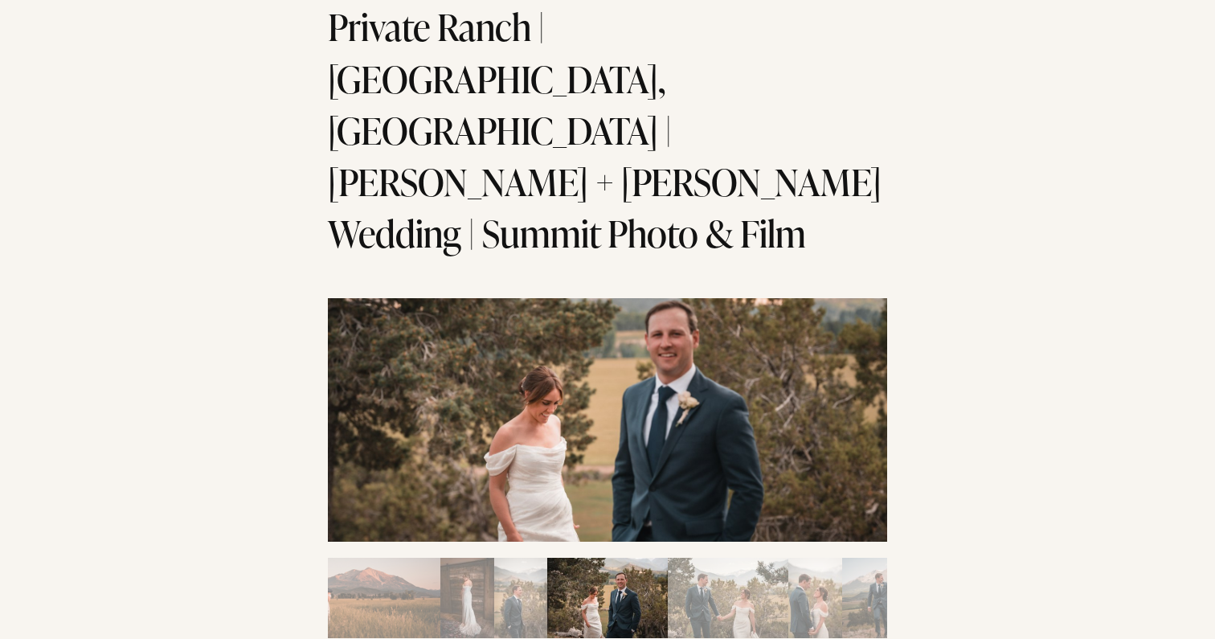
click at [702, 558] on img "Slide 5" at bounding box center [728, 598] width 121 height 80
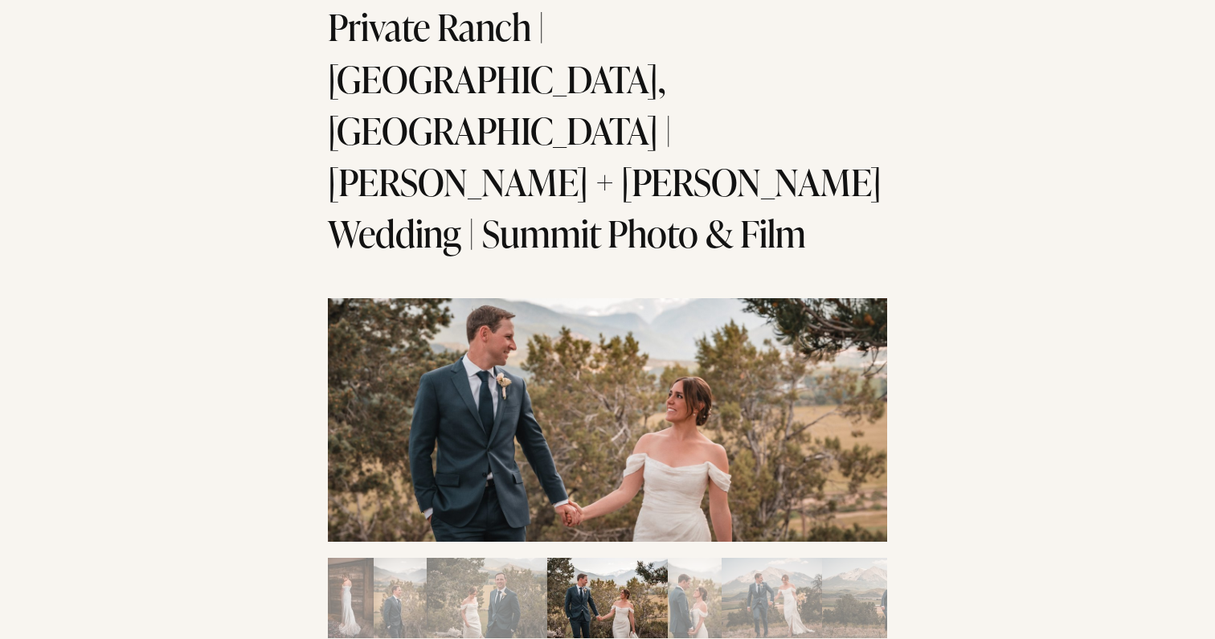
click at [695, 558] on img "Slide 6" at bounding box center [695, 598] width 54 height 80
click at [744, 558] on img "Slide 7" at bounding box center [771, 598] width 100 height 80
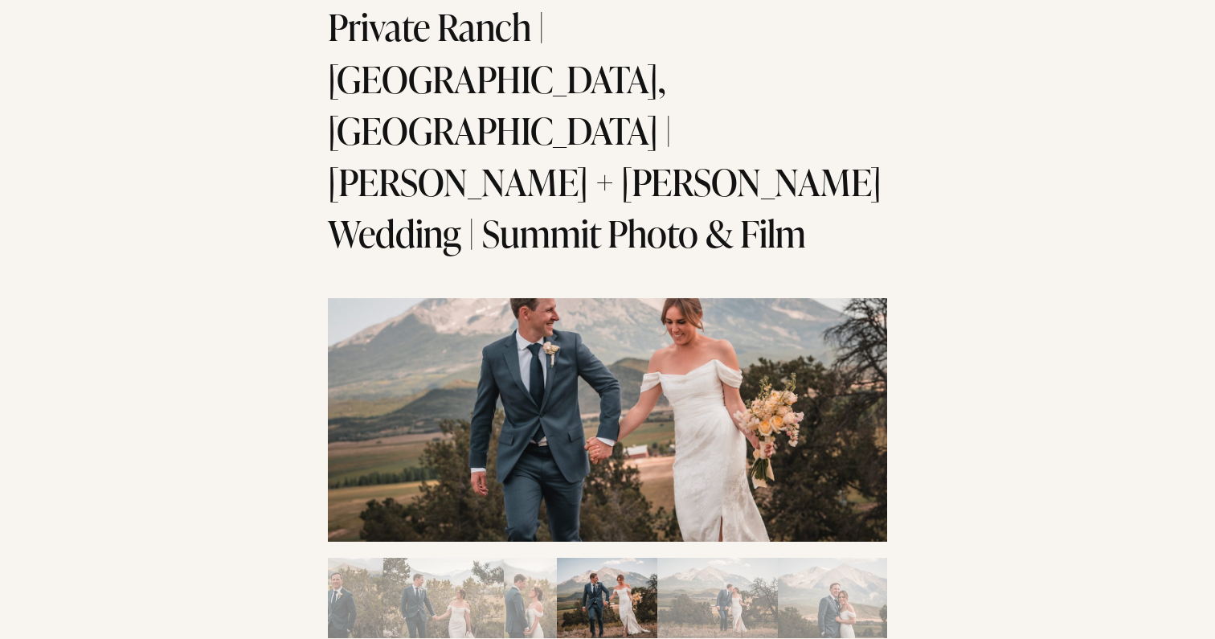
click at [726, 558] on img "Slide 8" at bounding box center [717, 598] width 121 height 80
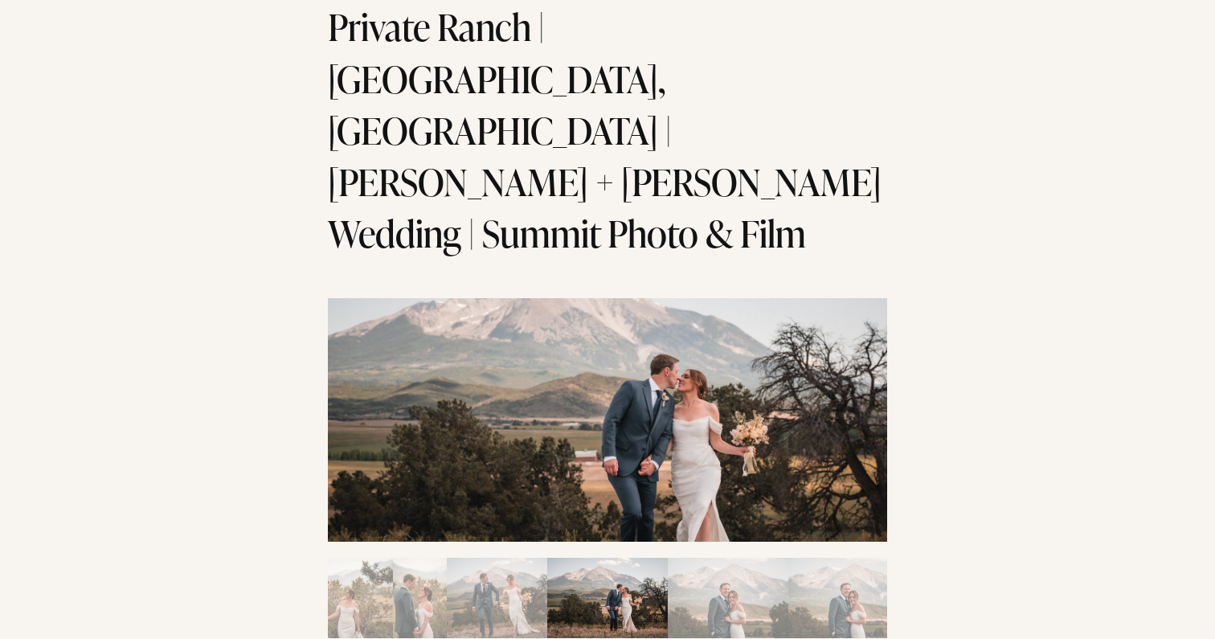
click at [756, 558] on img "Slide 9" at bounding box center [728, 598] width 121 height 80
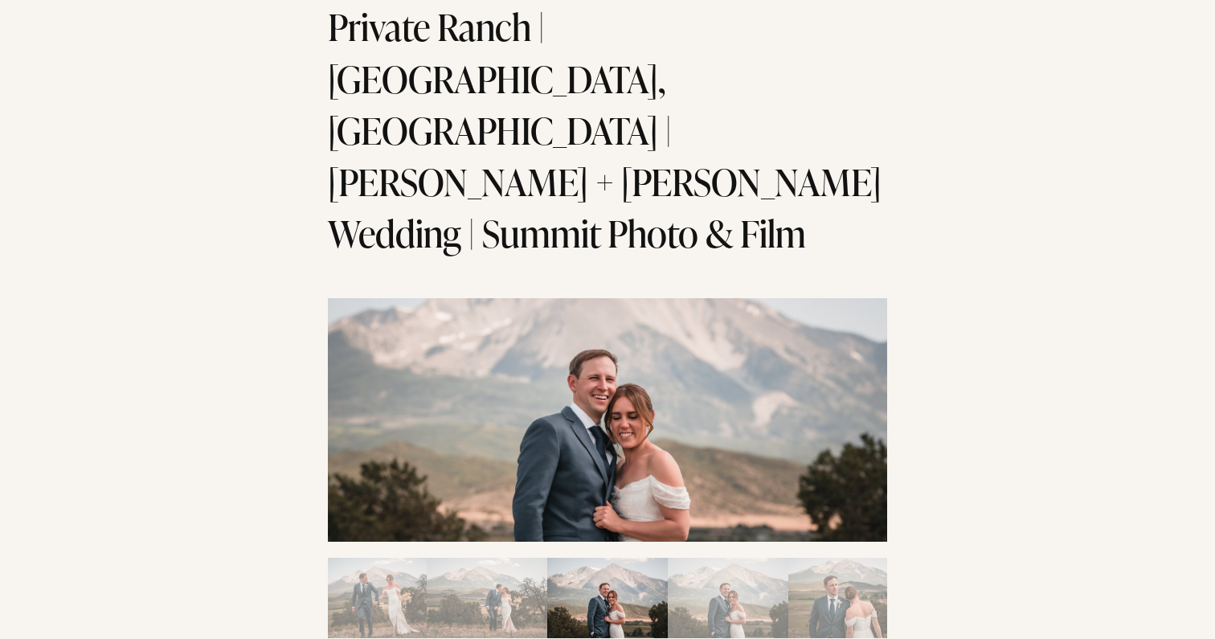
click at [746, 558] on img "Slide 10" at bounding box center [728, 598] width 121 height 80
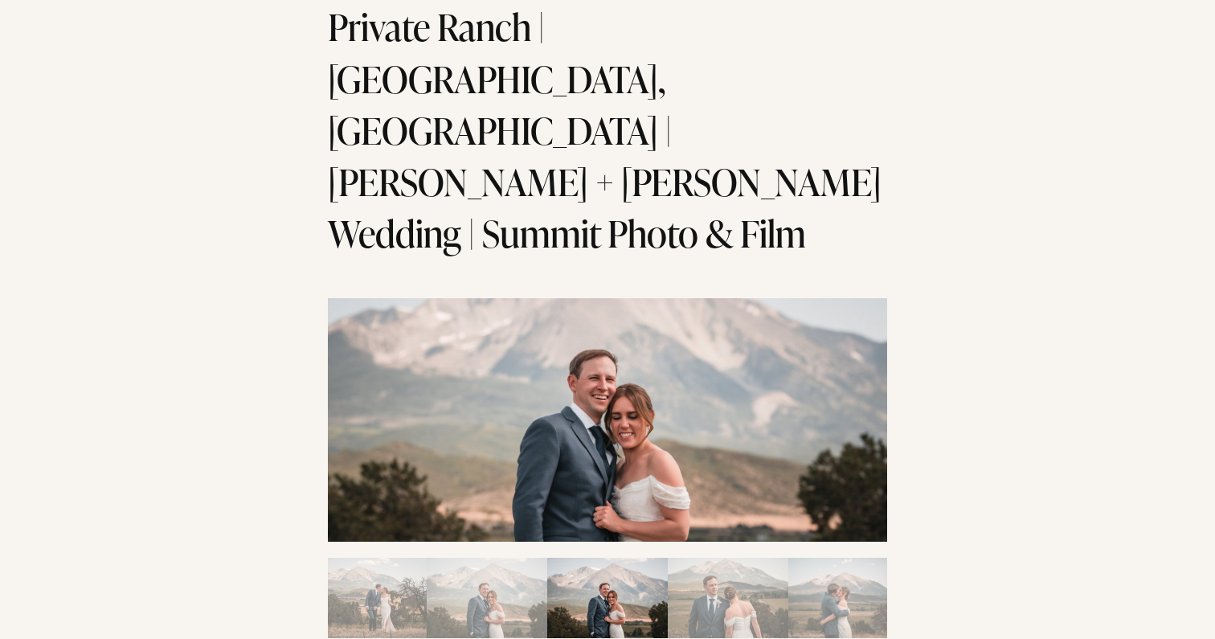
click at [746, 558] on img "Slide 11" at bounding box center [728, 598] width 121 height 80
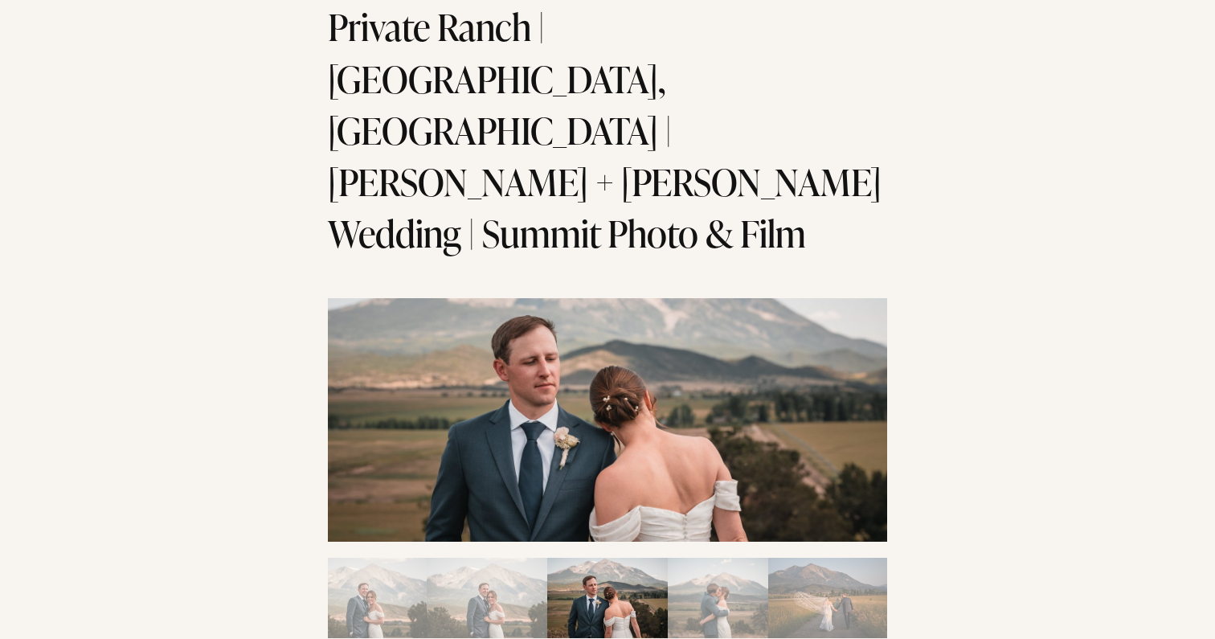
click at [757, 558] on img "Slide 12" at bounding box center [718, 598] width 100 height 80
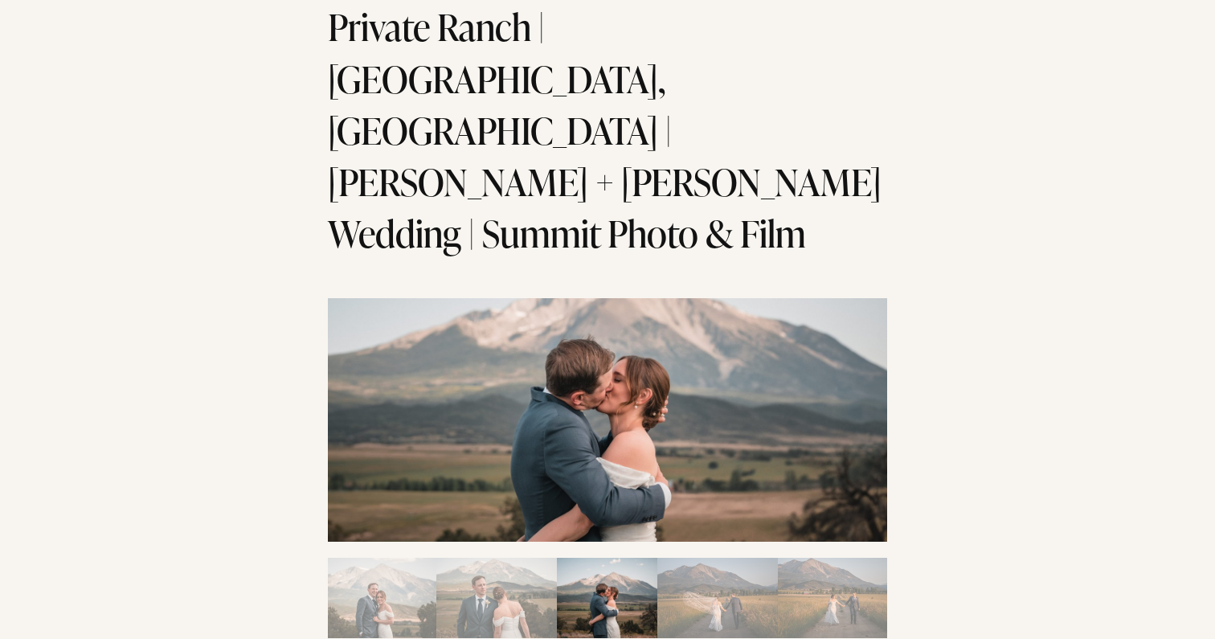
click at [769, 558] on img "Slide 13" at bounding box center [717, 598] width 121 height 80
click at [826, 558] on img "Slide 14" at bounding box center [838, 598] width 121 height 80
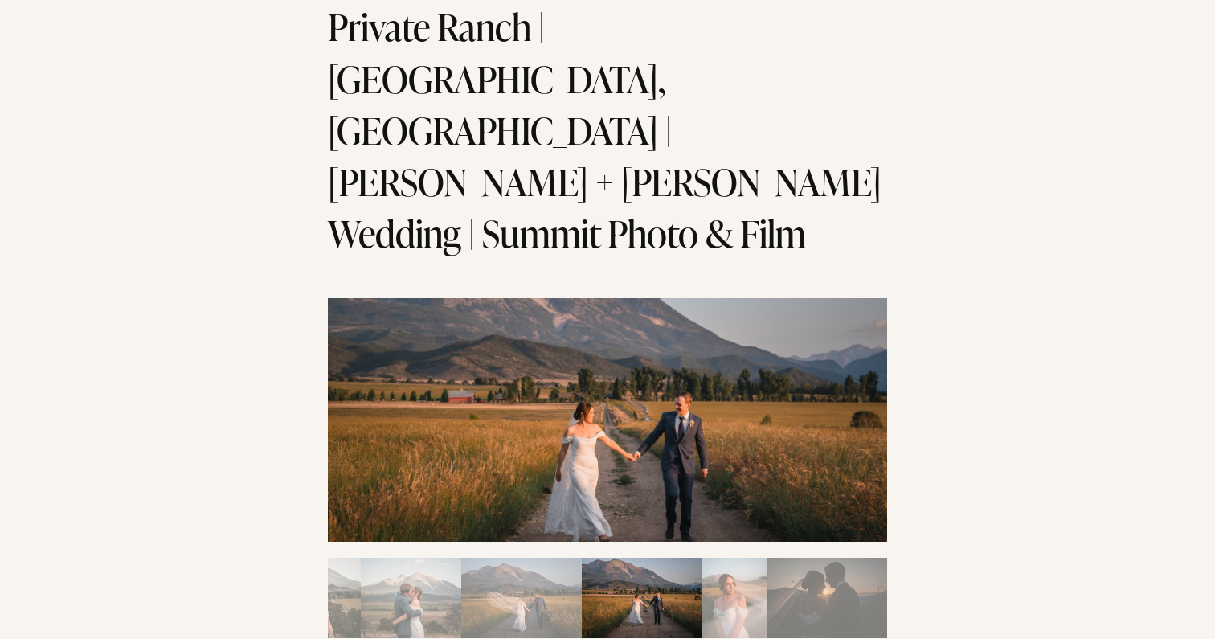
click at [828, 558] on img "Slide 16" at bounding box center [826, 598] width 121 height 80
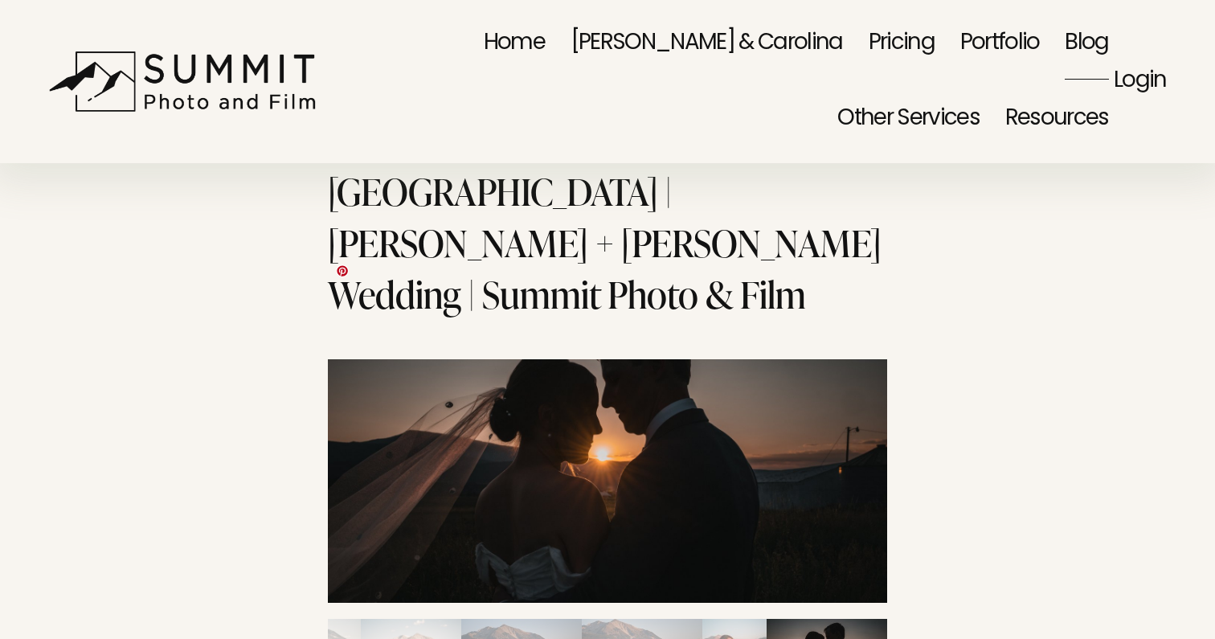
scroll to position [0, 0]
